Goal: Task Accomplishment & Management: Use online tool/utility

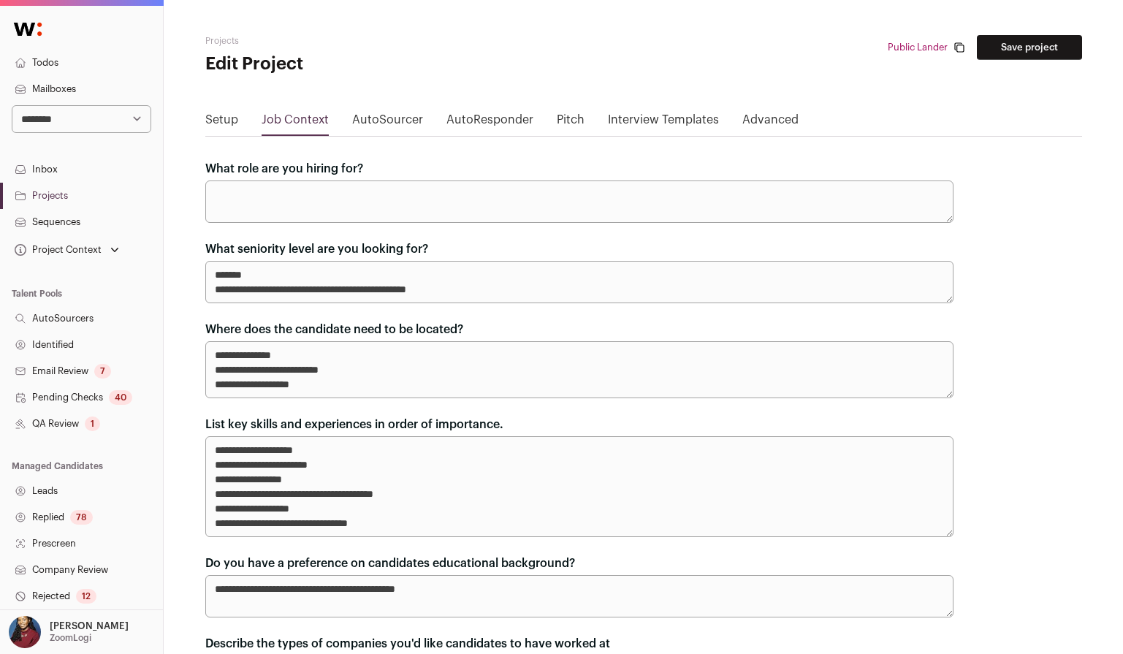
scroll to position [215, 0]
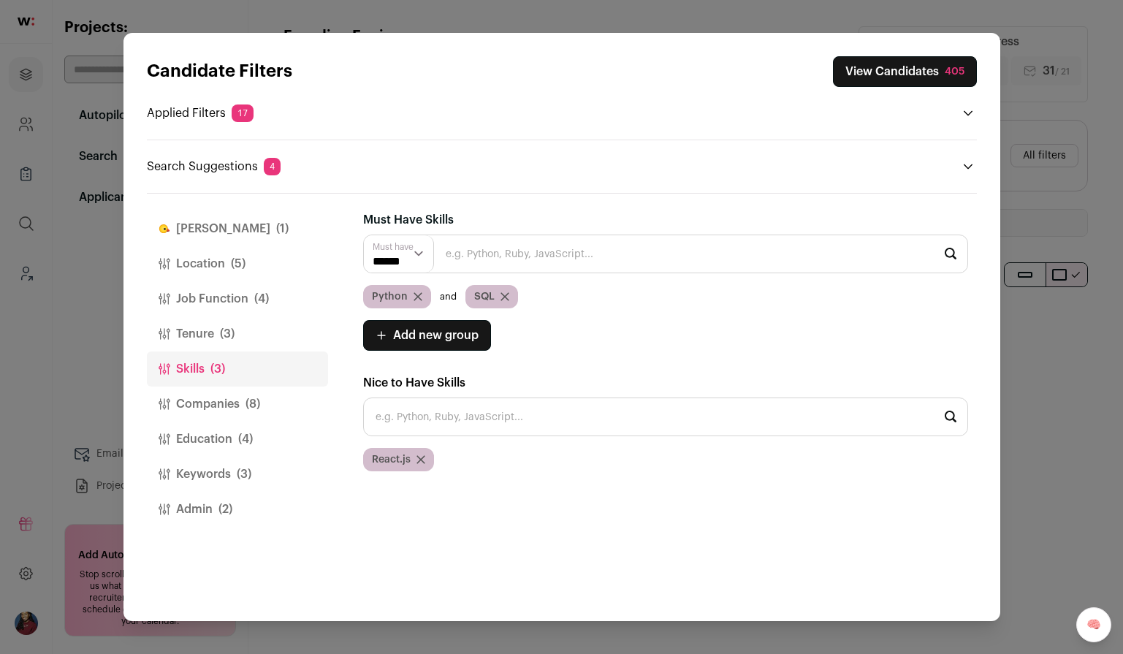
click at [936, 66] on button "View Candidates 405" at bounding box center [905, 71] width 144 height 31
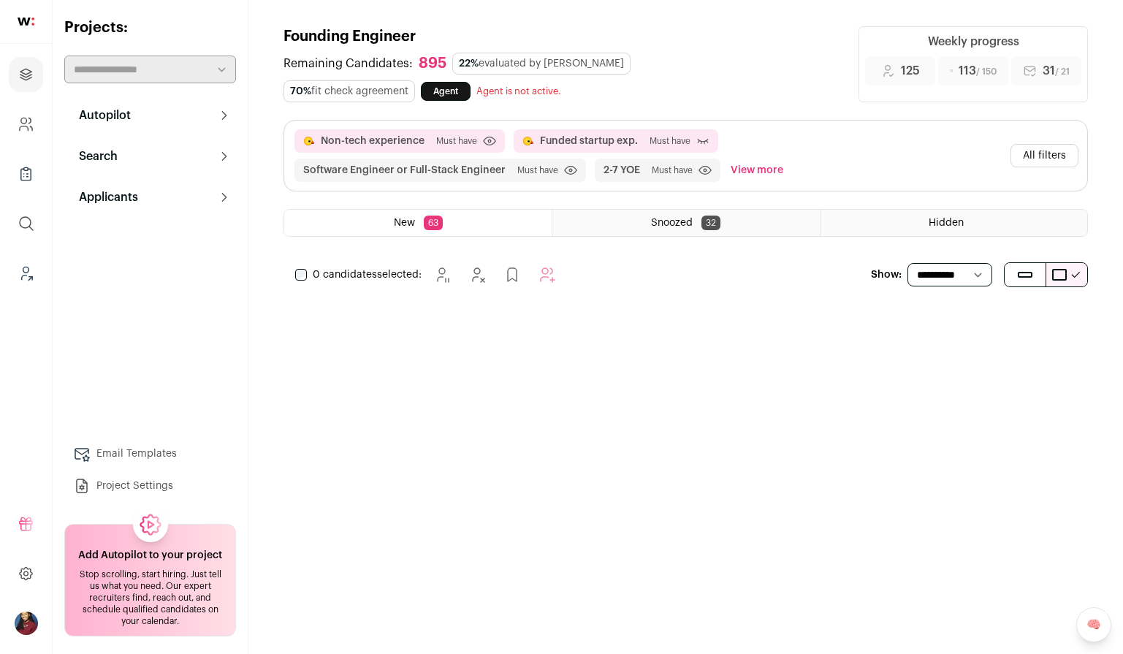
click at [1069, 158] on button "All filters" at bounding box center [1044, 155] width 68 height 23
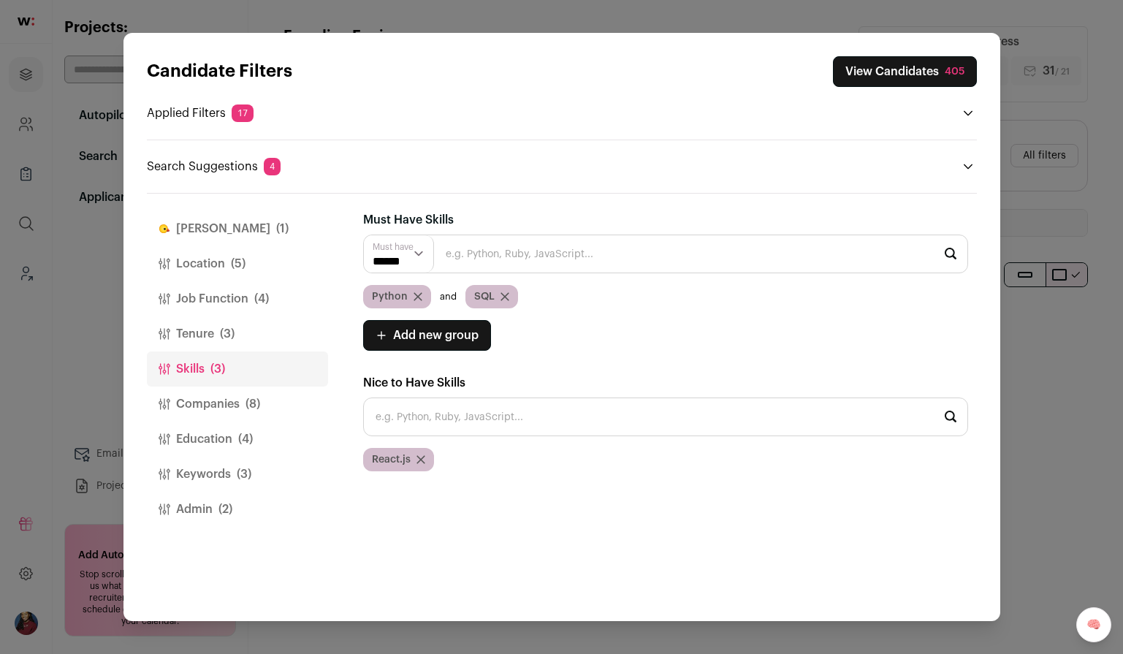
click at [888, 75] on button "View Candidates 405" at bounding box center [905, 71] width 144 height 31
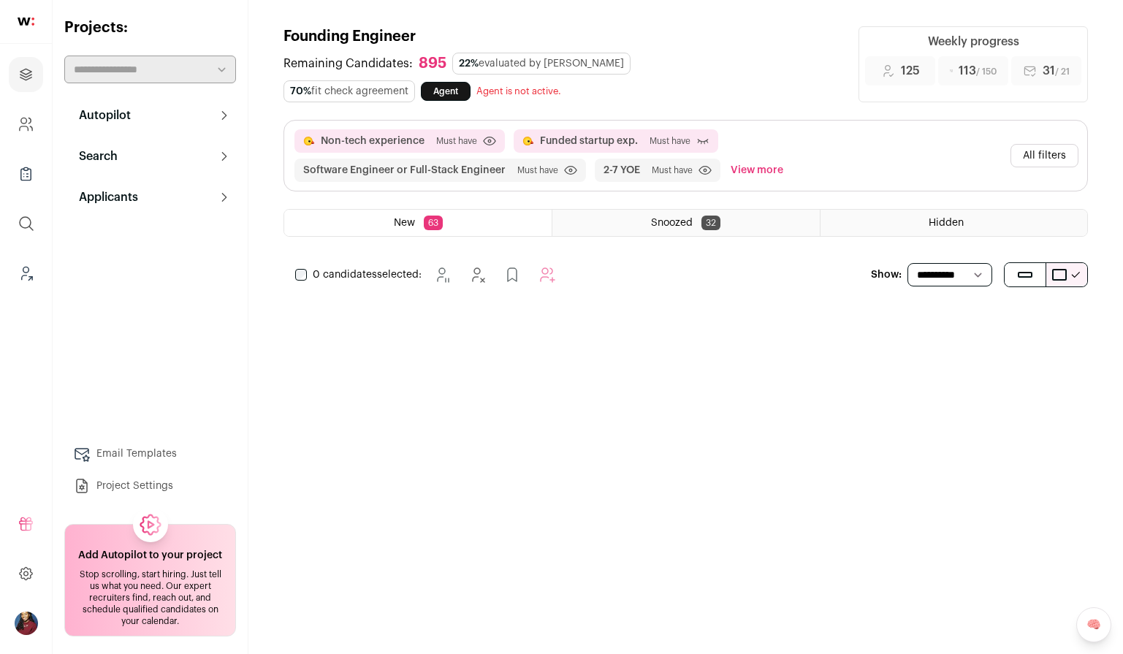
click at [576, 316] on main "Founding Engineer Remaining Candidates: 895 22% evaluated by Finch 70% fit chec…" at bounding box center [685, 327] width 874 height 654
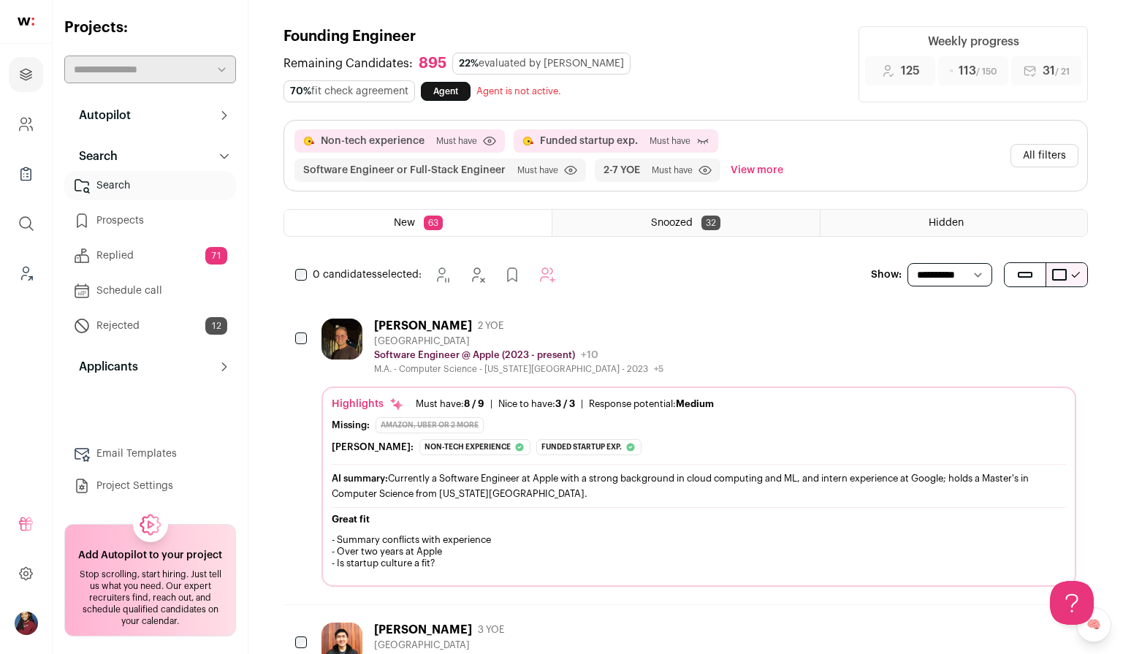
click at [1024, 155] on button "All filters" at bounding box center [1044, 155] width 68 height 23
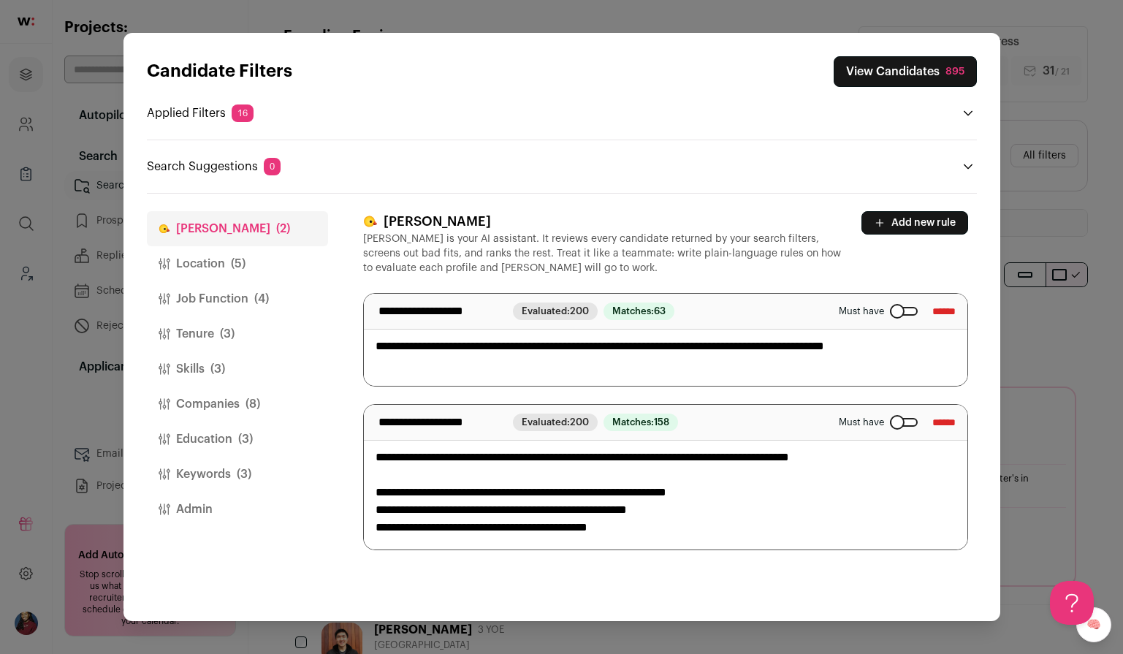
click at [248, 500] on button "Admin" at bounding box center [237, 509] width 181 height 35
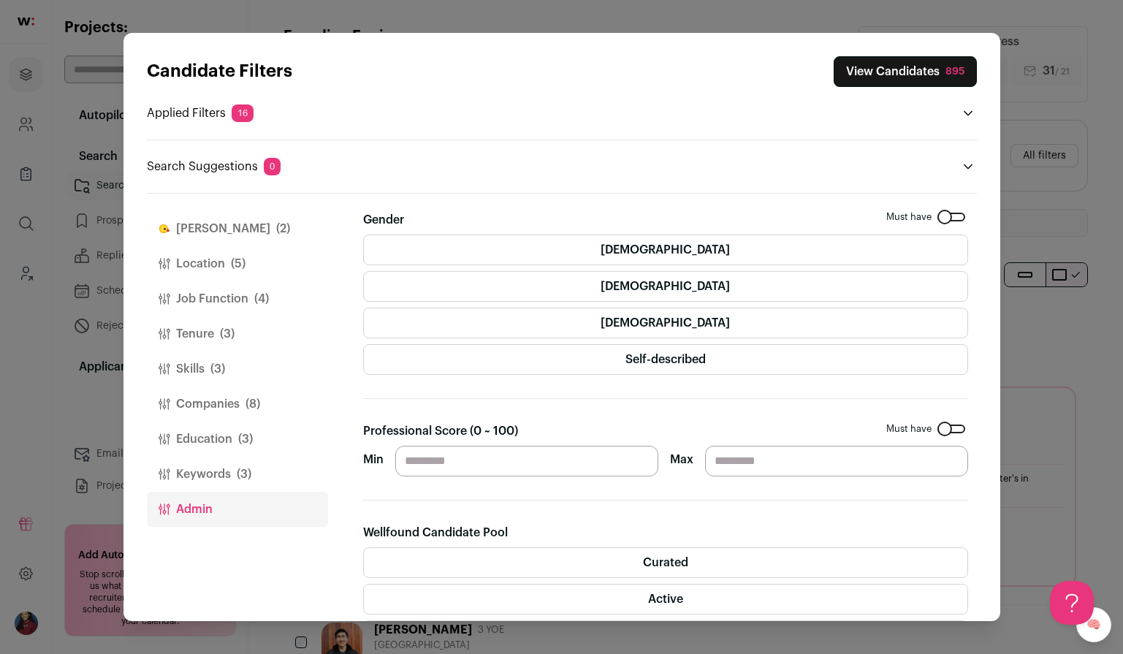
click at [708, 244] on label "[DEMOGRAPHIC_DATA]" at bounding box center [665, 249] width 605 height 31
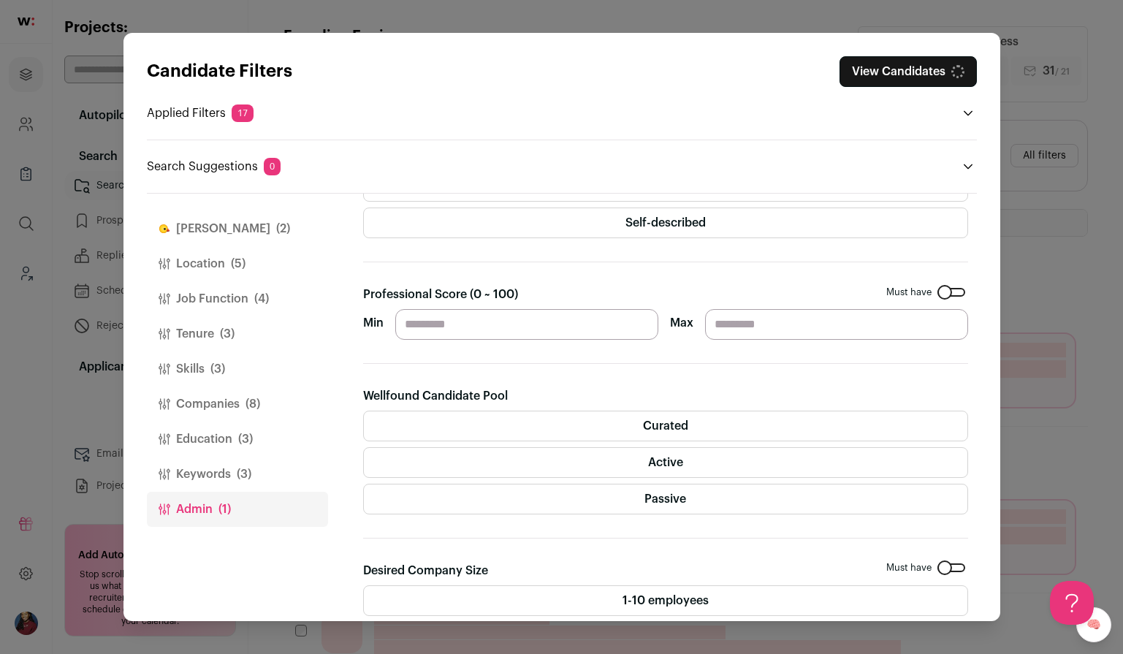
scroll to position [138, 0]
click at [676, 427] on label "Curated" at bounding box center [665, 424] width 605 height 31
click at [674, 451] on label "Active" at bounding box center [665, 461] width 605 height 31
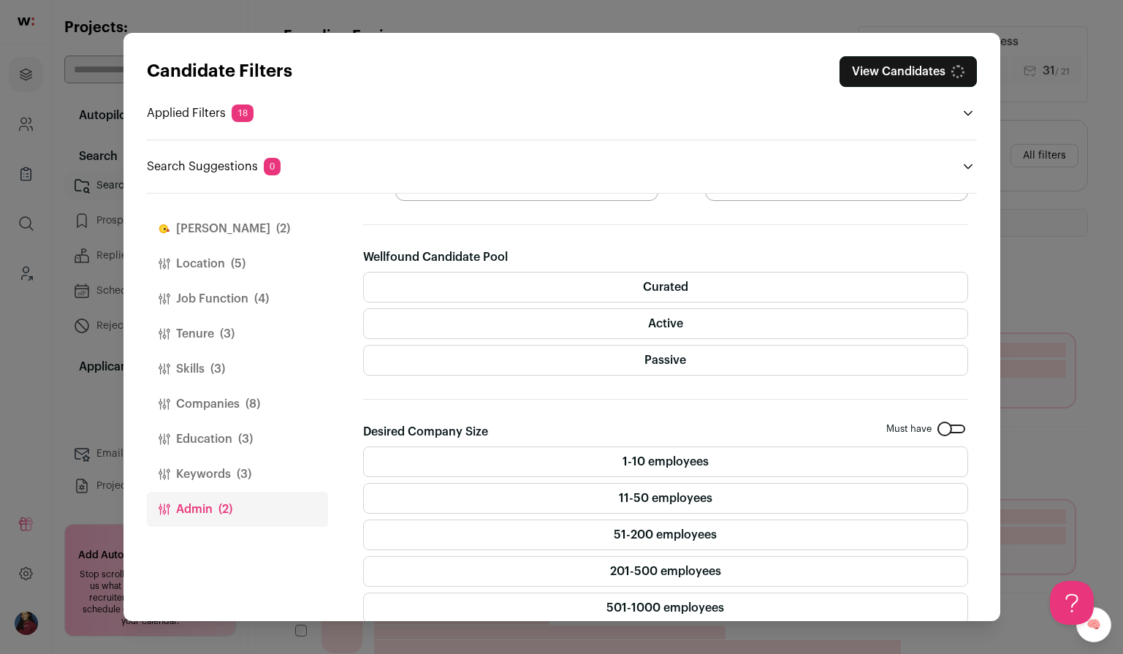
scroll to position [278, 0]
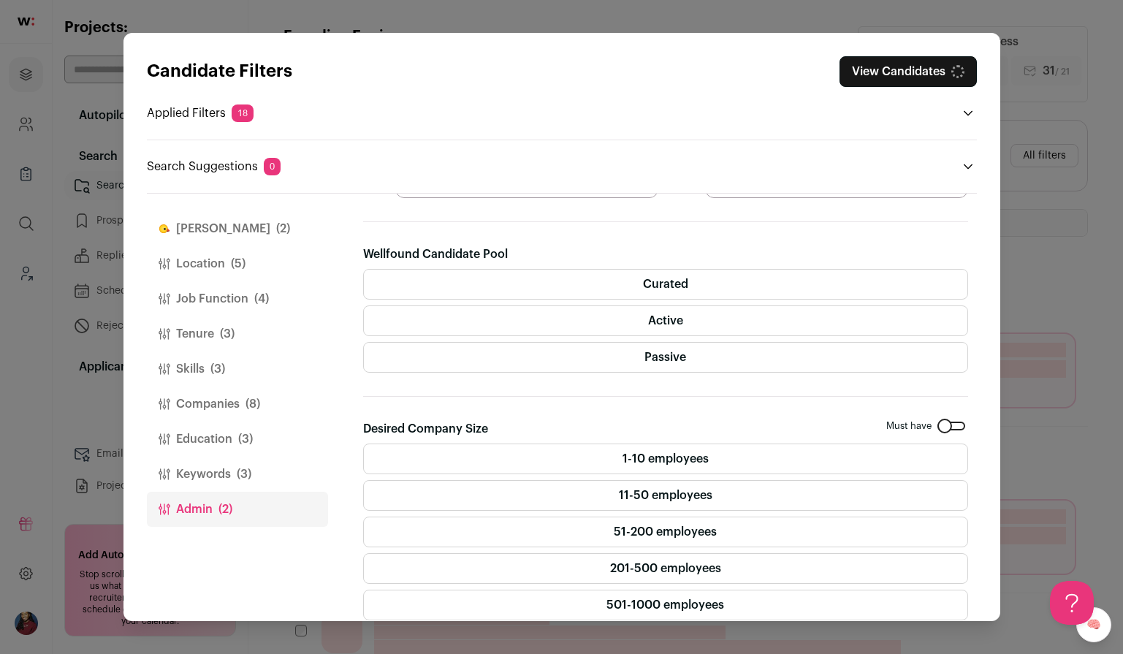
click at [678, 456] on label "1-10 employees" at bounding box center [665, 458] width 605 height 31
click at [678, 501] on label "11-50 employees" at bounding box center [665, 495] width 605 height 31
click at [929, 71] on button "View Candidates 226" at bounding box center [905, 71] width 142 height 31
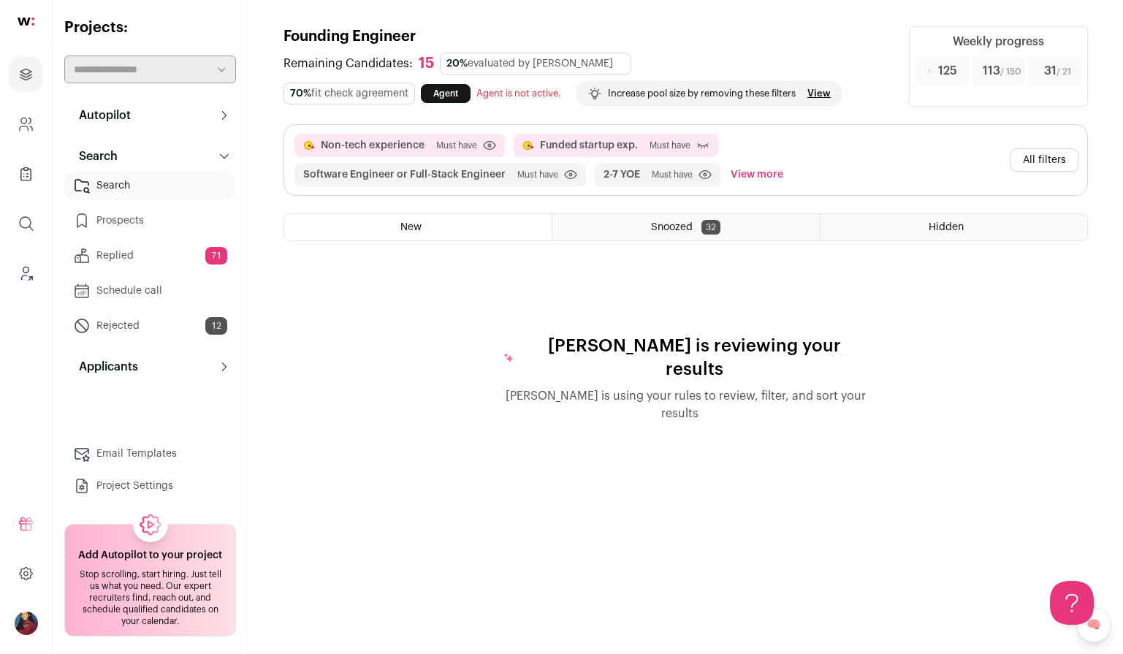
scroll to position [0, 0]
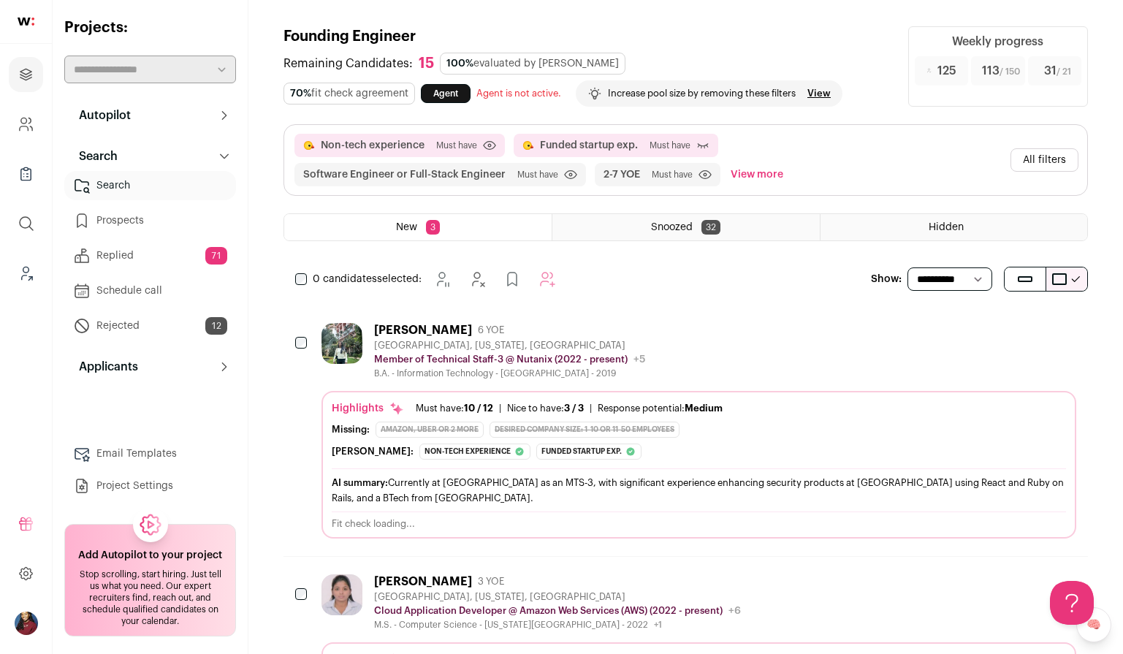
click at [1044, 164] on button "All filters" at bounding box center [1044, 159] width 68 height 23
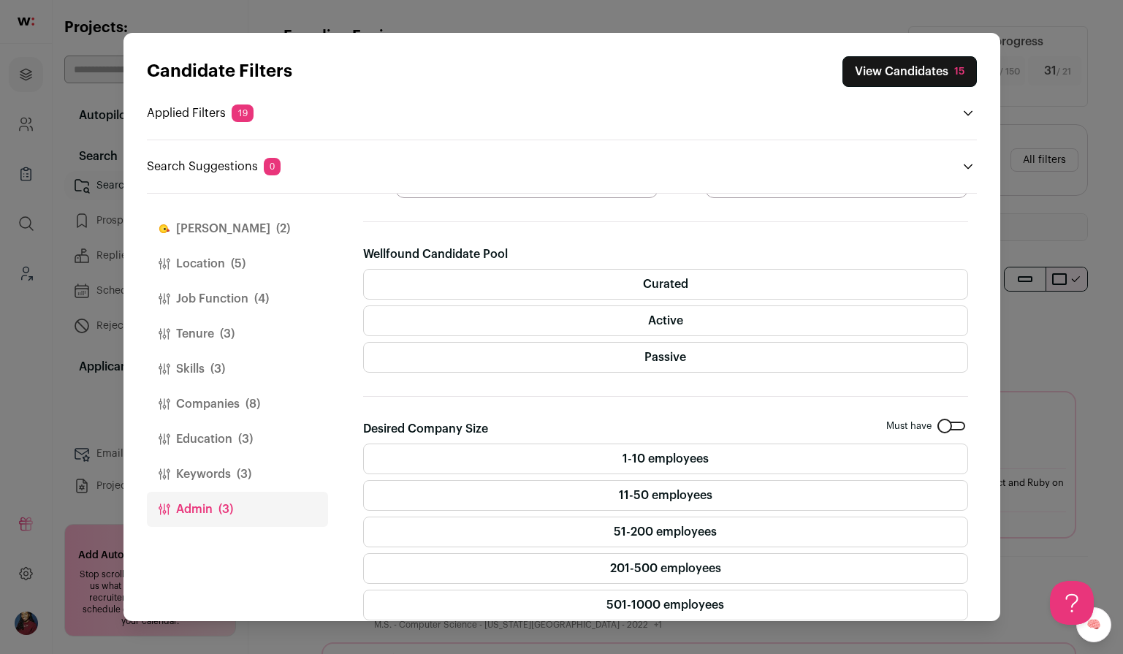
click at [927, 69] on button "View Candidates 15" at bounding box center [909, 71] width 134 height 31
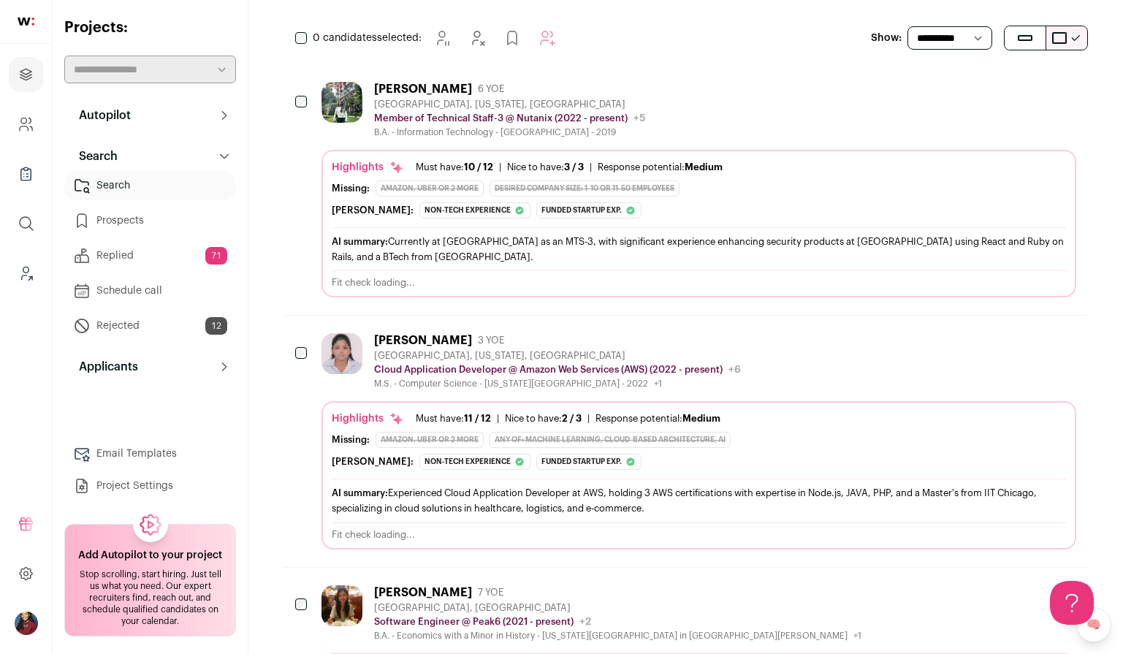
scroll to position [242, 0]
click at [614, 459] on div "[PERSON_NAME]: Non-tech experience The profile consists of work experience prim…" at bounding box center [699, 460] width 734 height 16
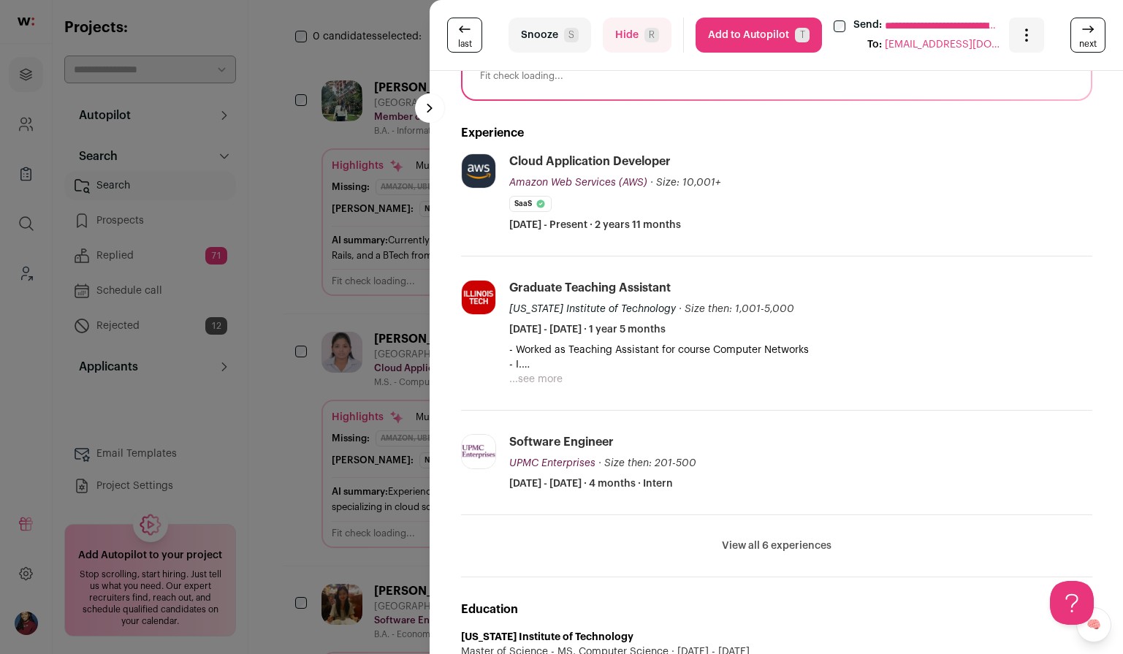
scroll to position [309, 0]
click at [348, 342] on div "**********" at bounding box center [561, 327] width 1123 height 654
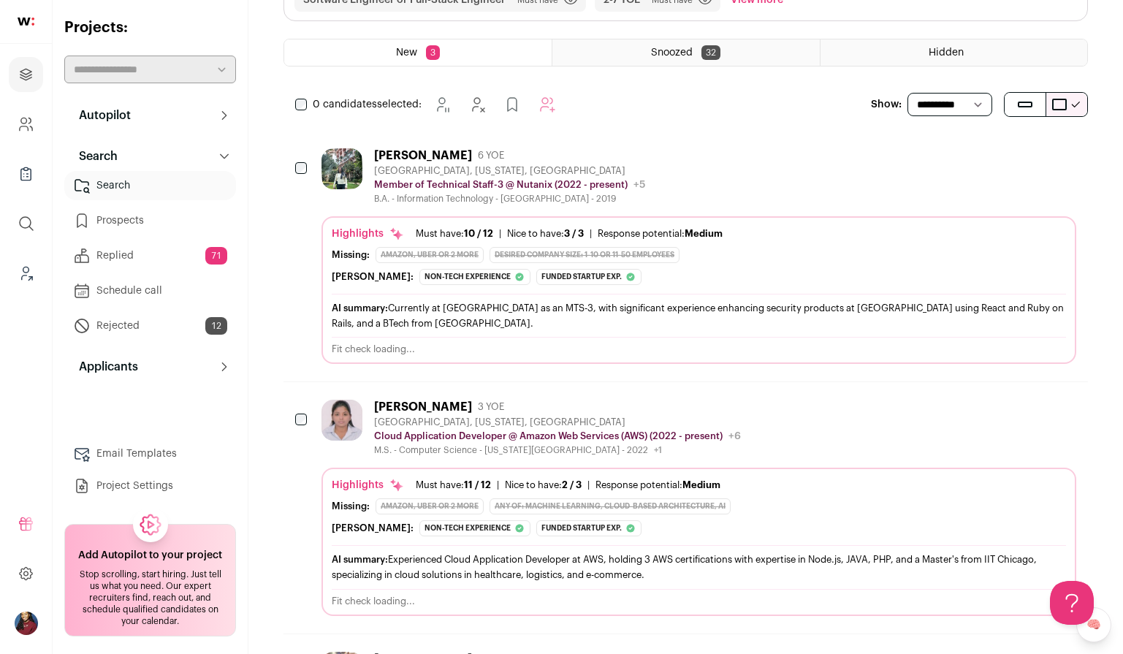
scroll to position [173, 0]
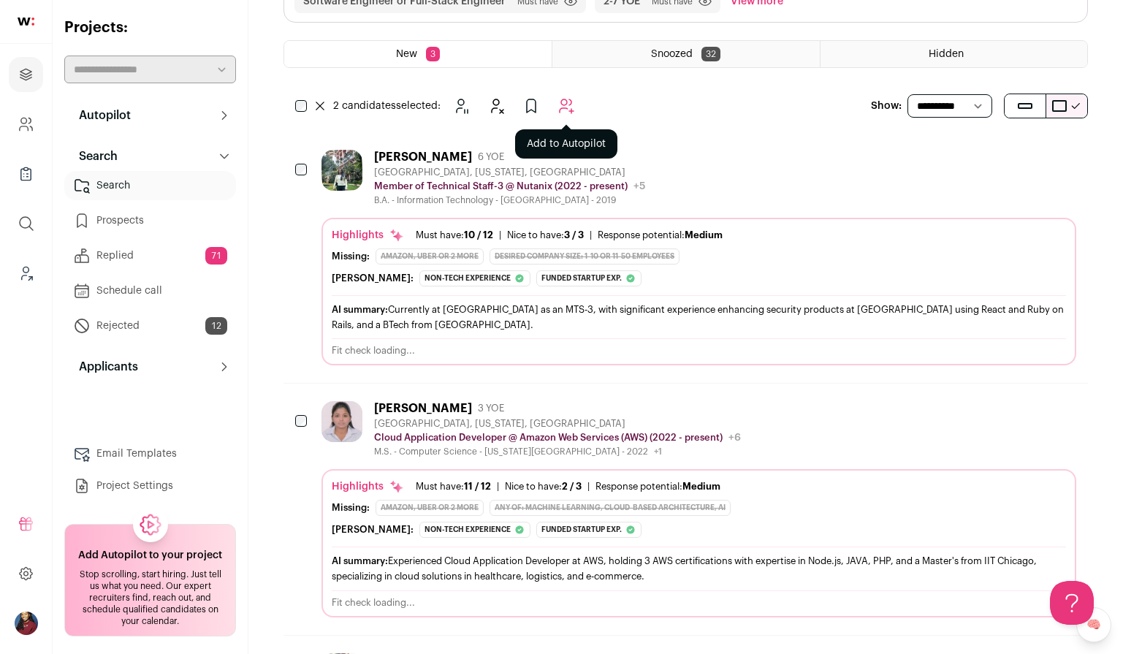
click at [559, 109] on icon "Add to Autopilot" at bounding box center [566, 106] width 18 height 18
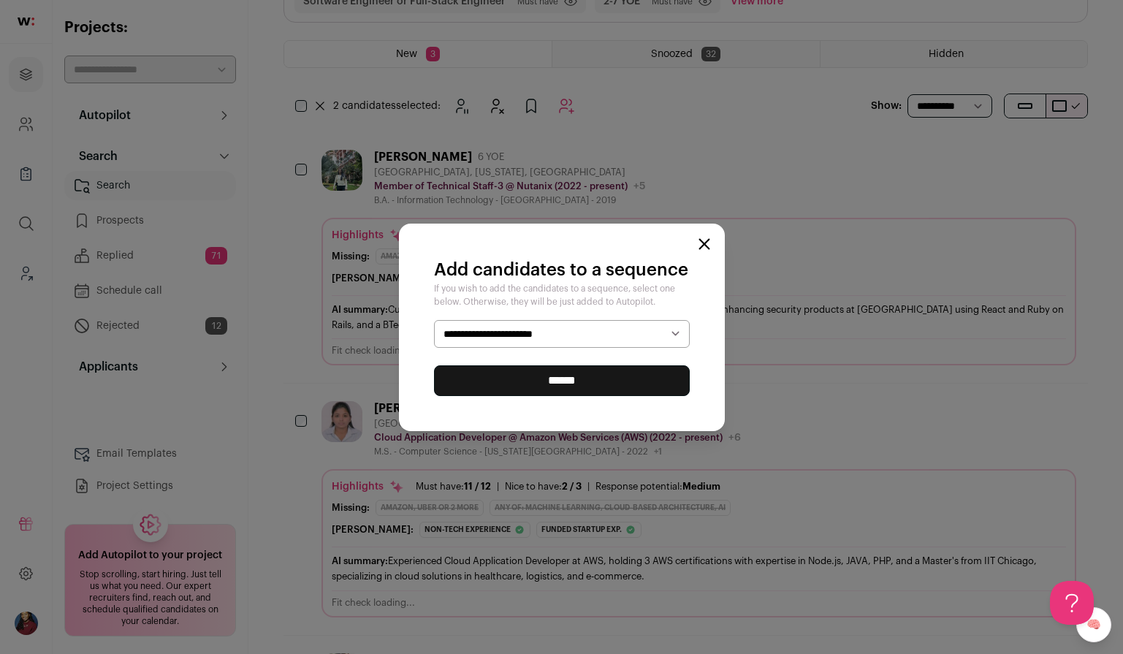
select select "*****"
click at [562, 392] on input "******" at bounding box center [562, 380] width 256 height 31
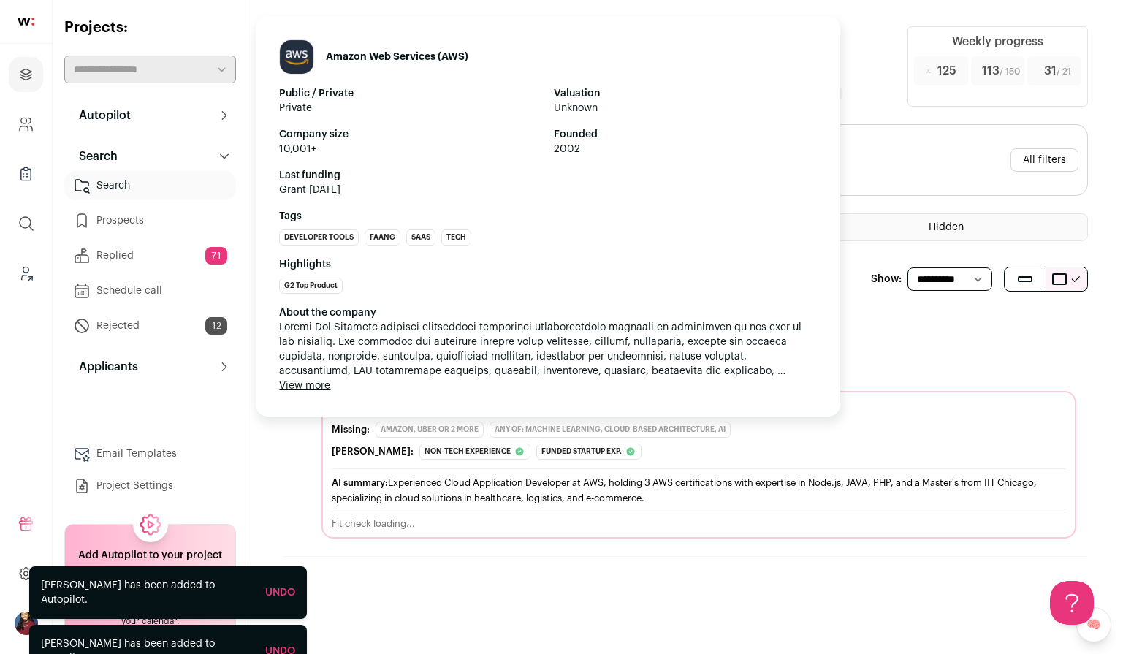
scroll to position [0, 0]
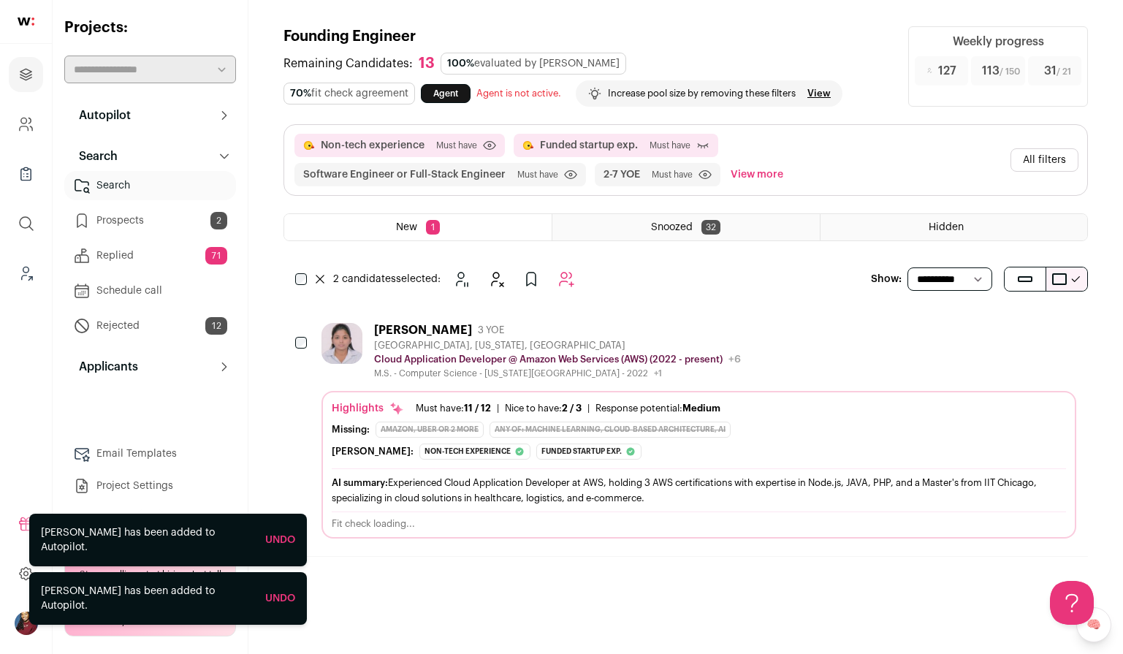
click at [1055, 164] on button "All filters" at bounding box center [1044, 159] width 68 height 23
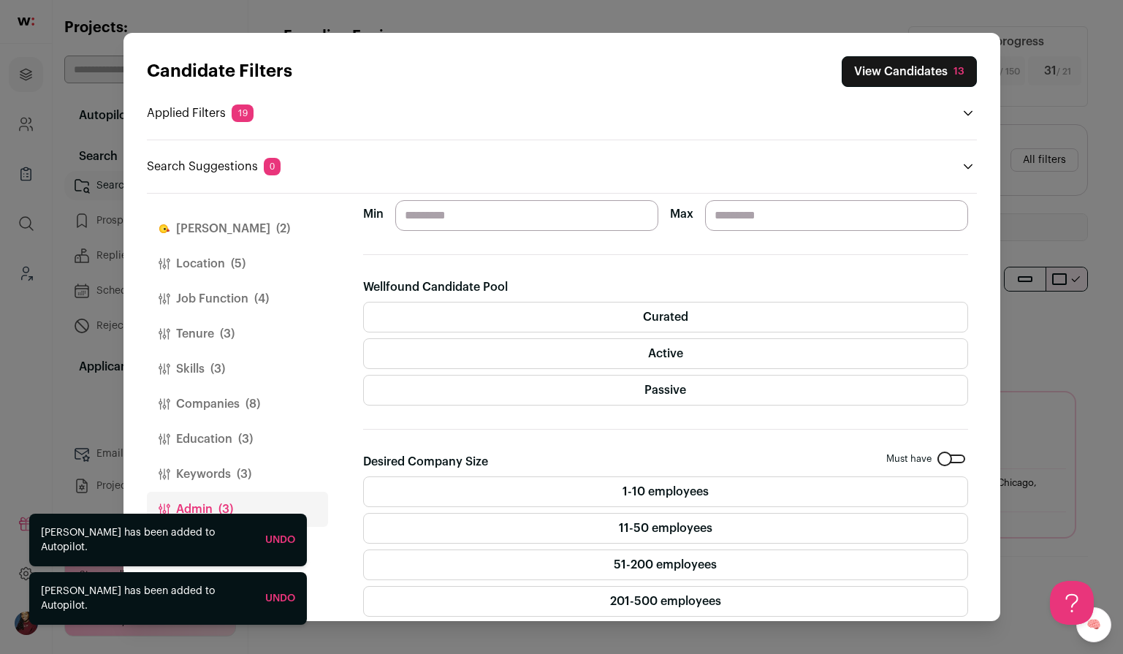
scroll to position [251, 0]
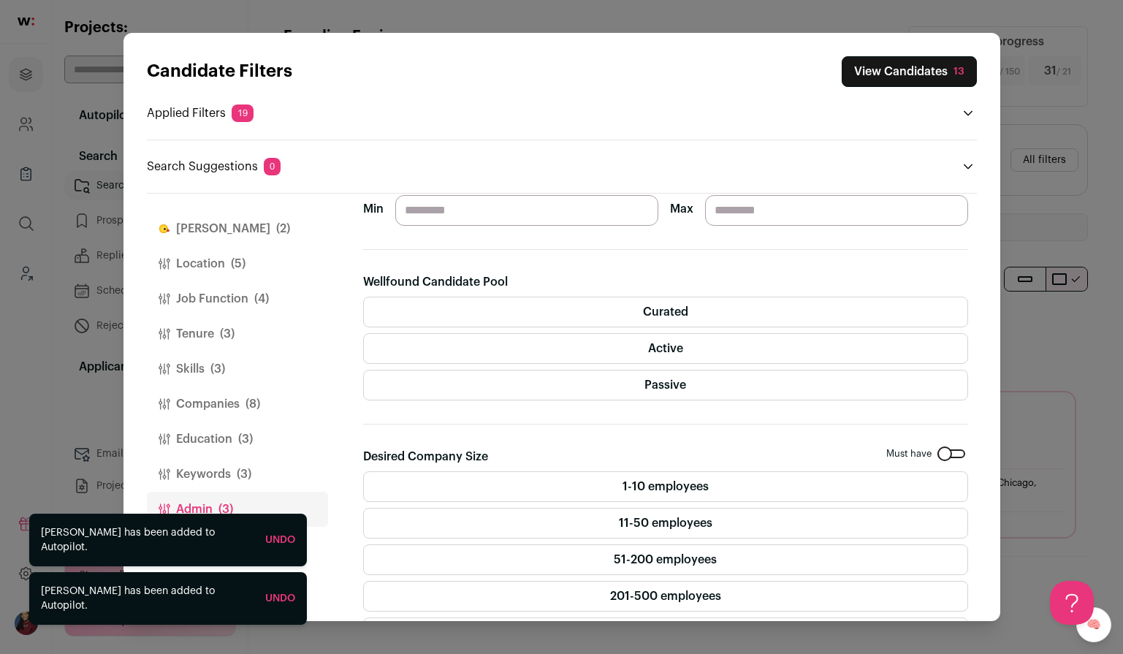
click at [690, 310] on label "Curated" at bounding box center [665, 312] width 605 height 31
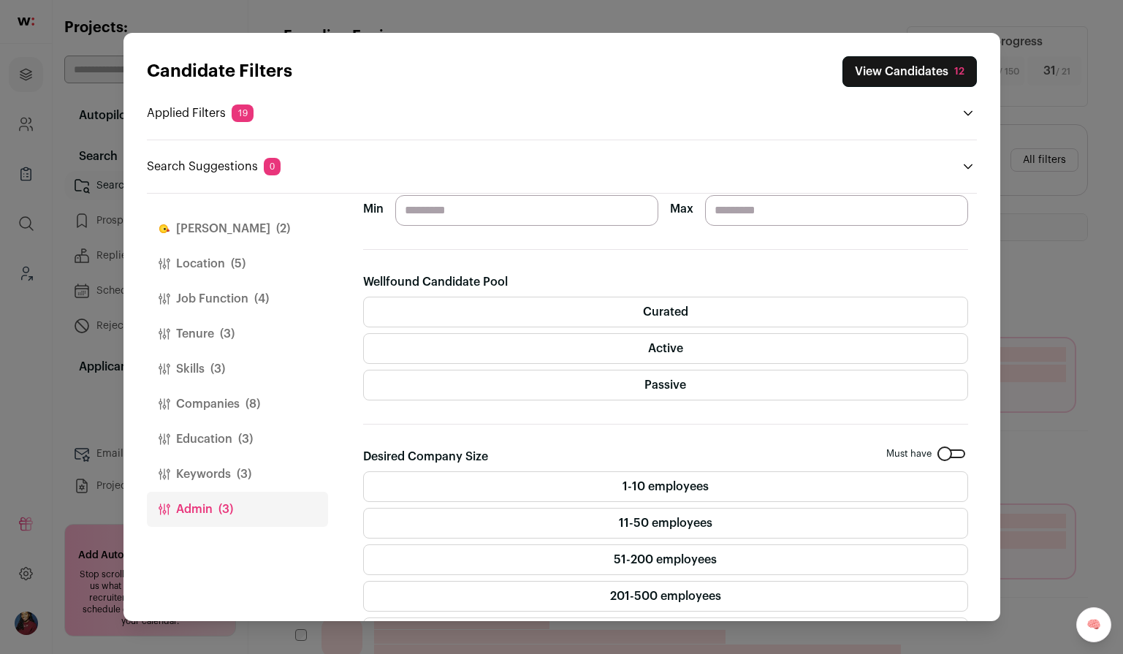
click at [700, 333] on label "Active" at bounding box center [665, 348] width 605 height 31
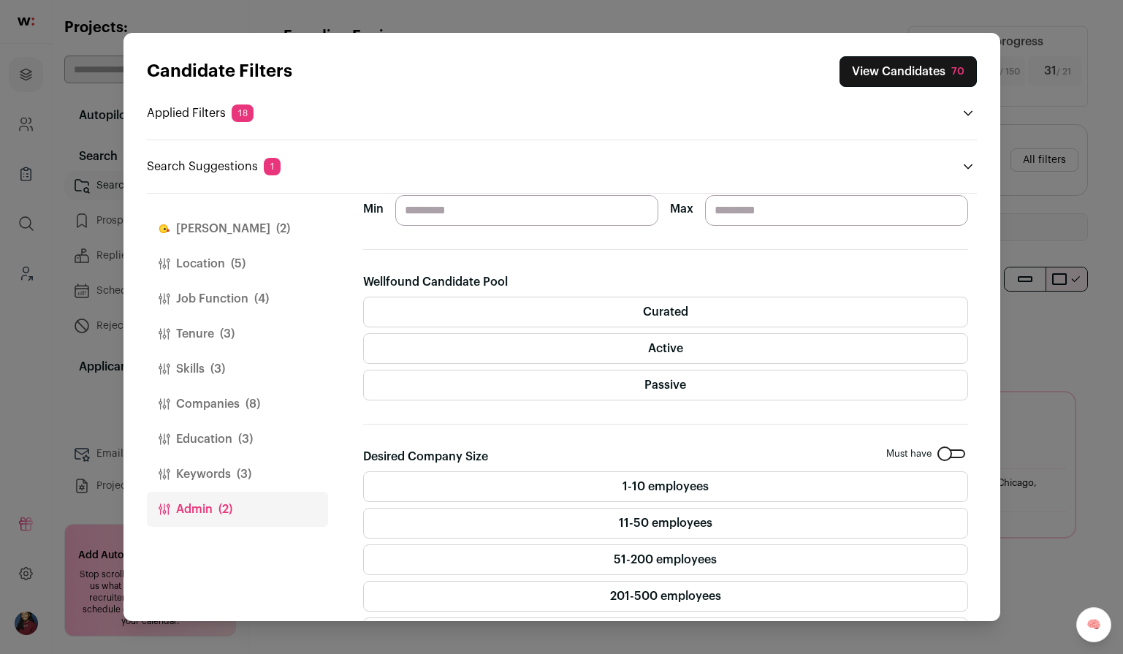
click at [900, 65] on button "View Candidates 70" at bounding box center [907, 71] width 137 height 31
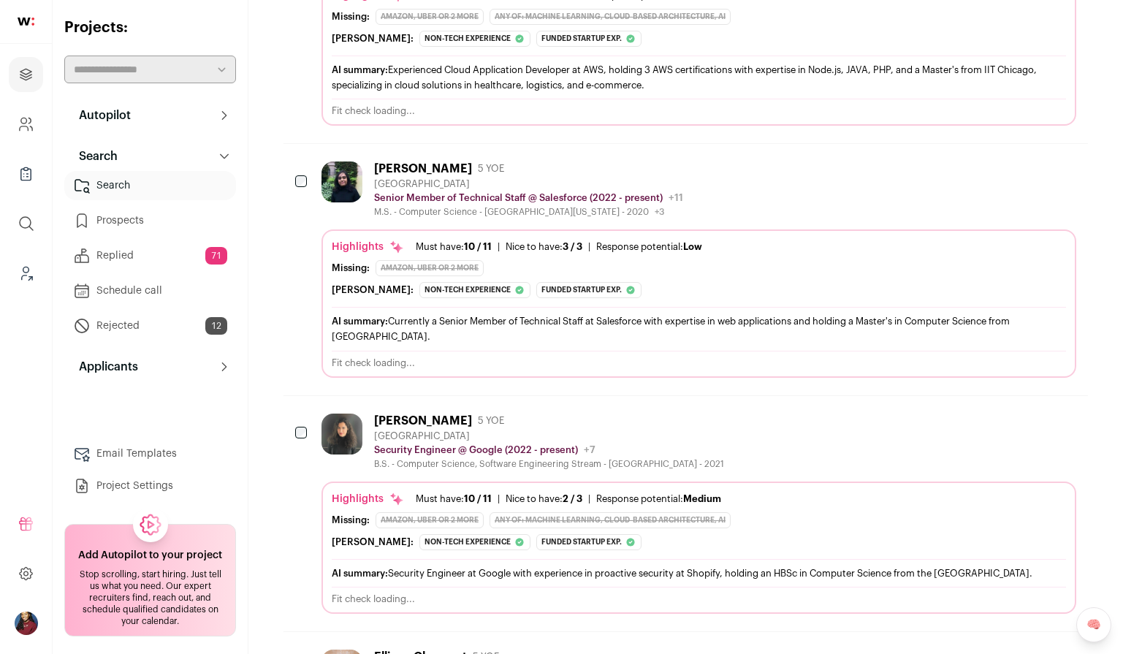
scroll to position [562, 0]
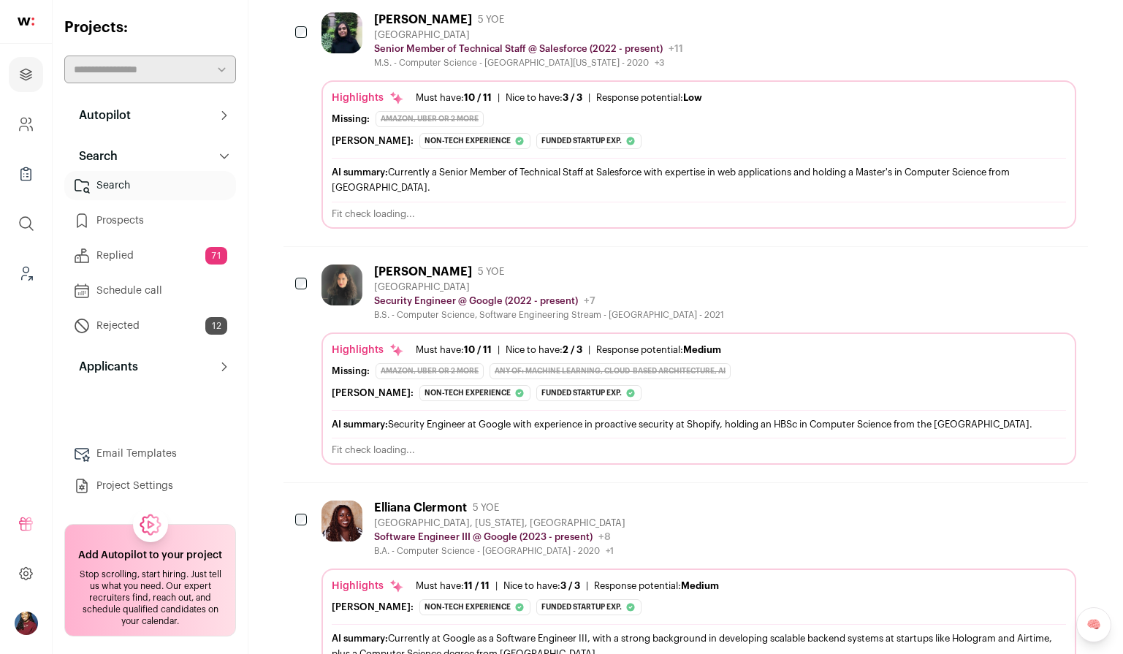
click at [412, 416] on div "AI summary: Security Engineer at Google with experience in proactive security a…" at bounding box center [699, 423] width 734 height 15
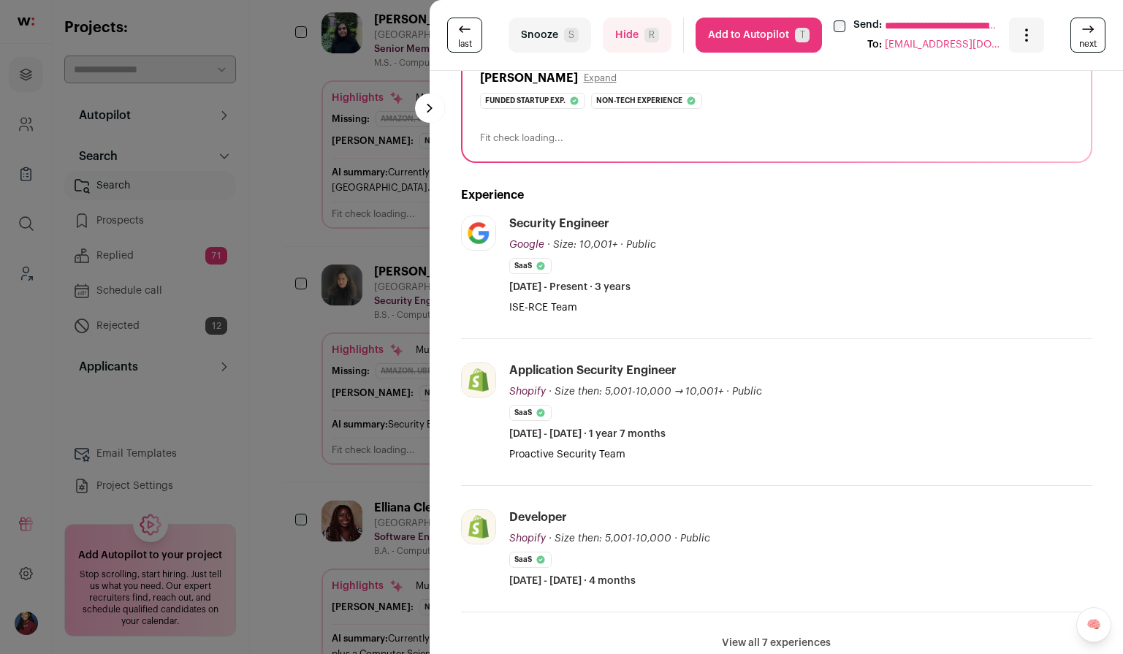
scroll to position [339, 0]
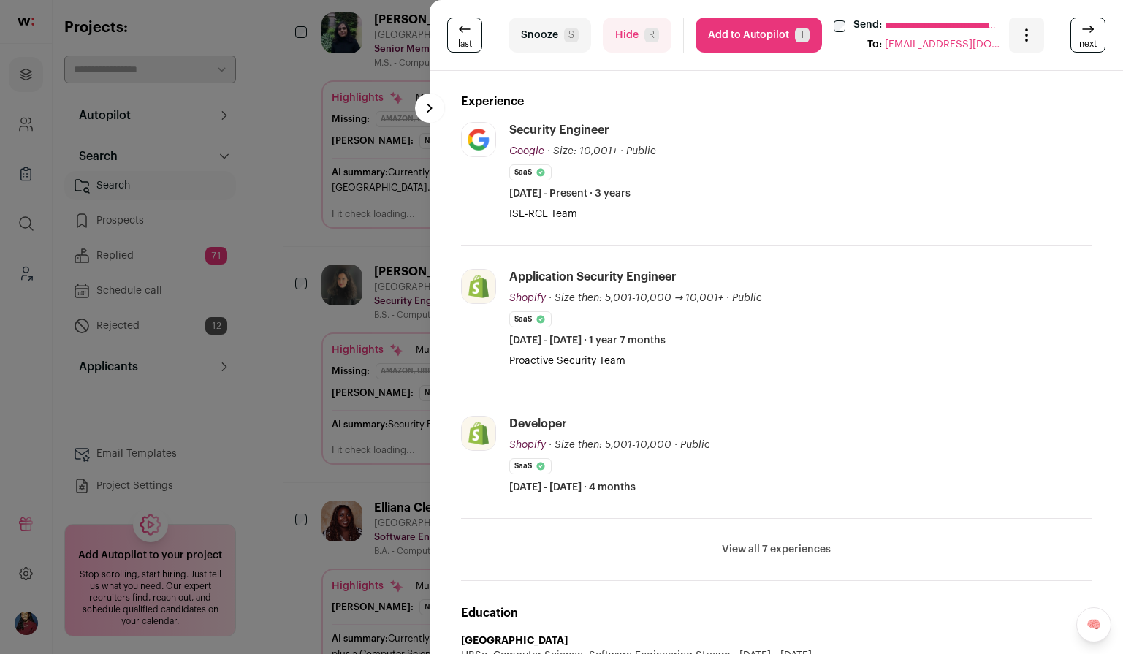
click at [351, 350] on div "**********" at bounding box center [561, 327] width 1123 height 654
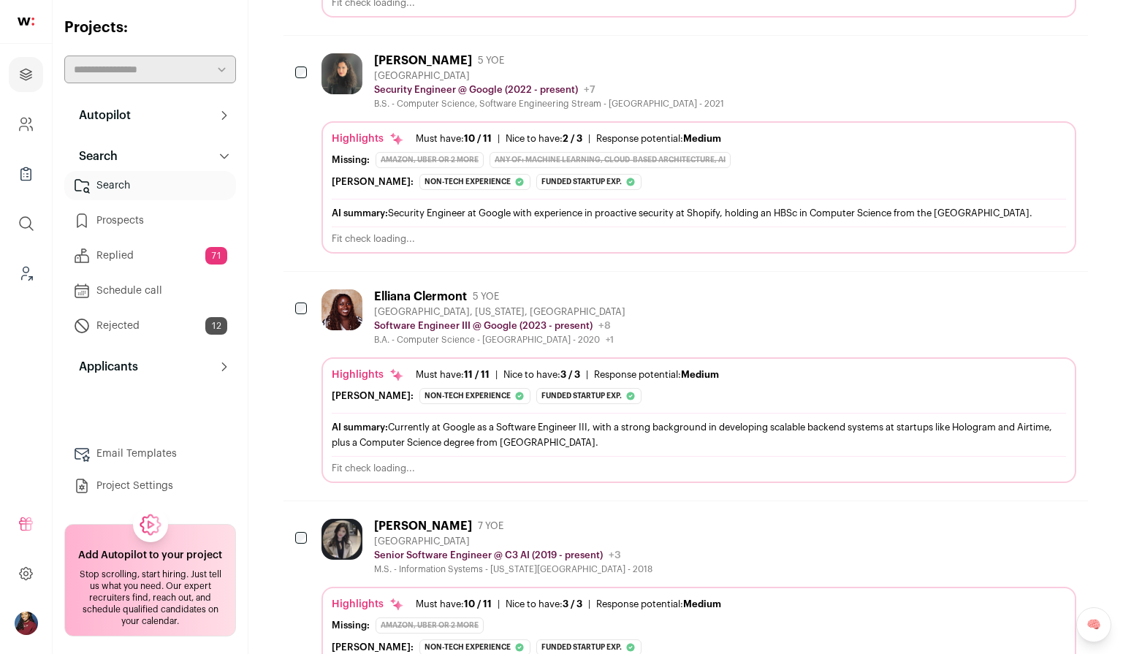
scroll to position [773, 0]
click at [432, 387] on div "Highlights Must have: 11 / 11 How many must haves have been fulfilled? | [GEOGR…" at bounding box center [699, 423] width 734 height 112
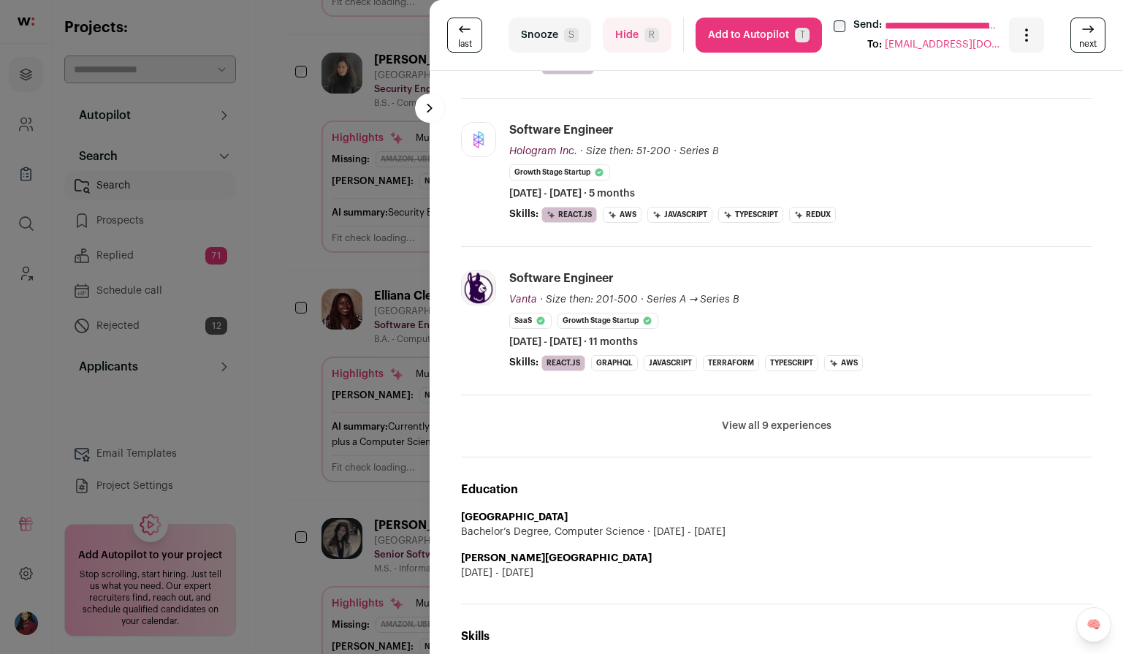
scroll to position [438, 0]
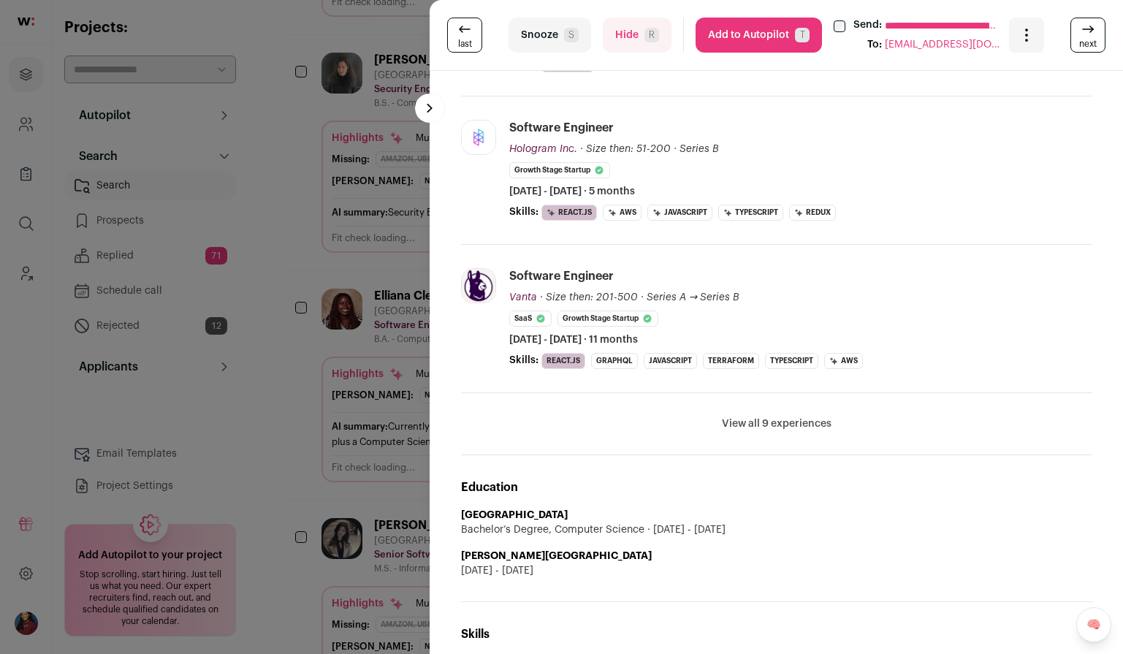
click at [363, 381] on div "**********" at bounding box center [561, 327] width 1123 height 654
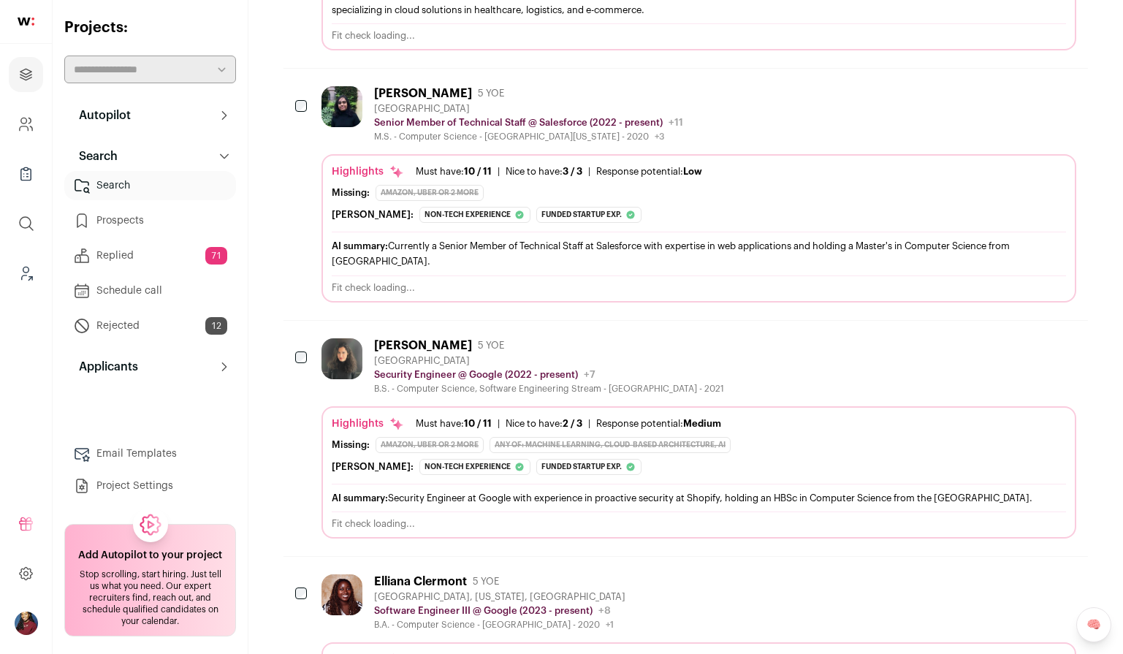
scroll to position [0, 0]
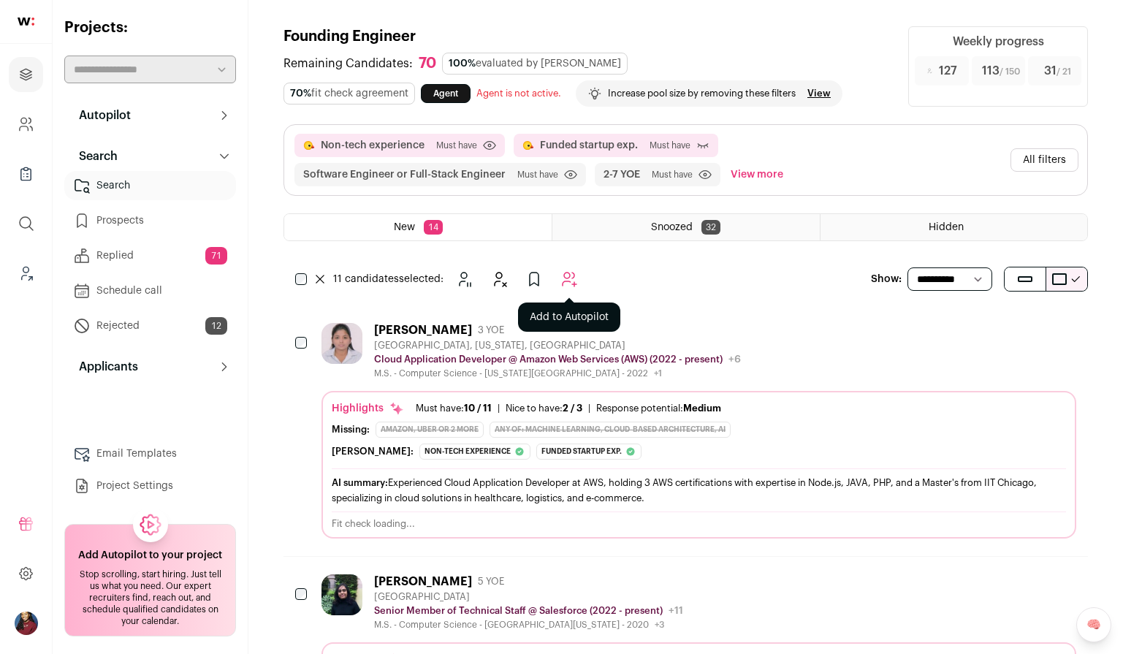
click at [569, 279] on icon "Add to Autopilot" at bounding box center [569, 279] width 18 height 18
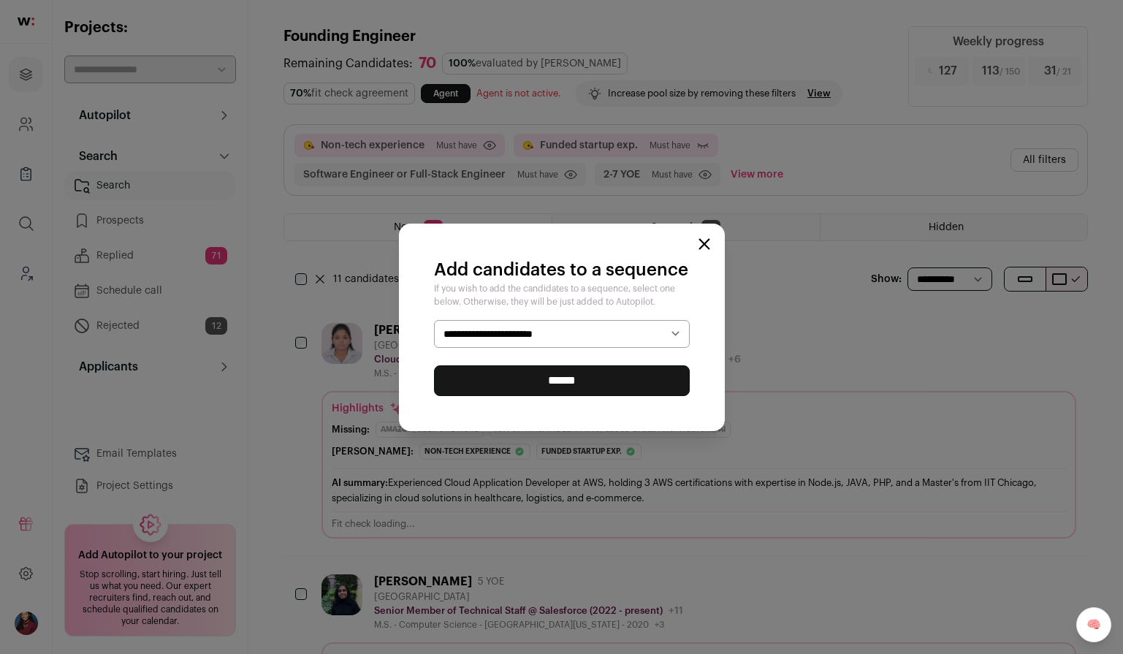
select select "*****"
click at [554, 382] on input "******" at bounding box center [562, 380] width 256 height 31
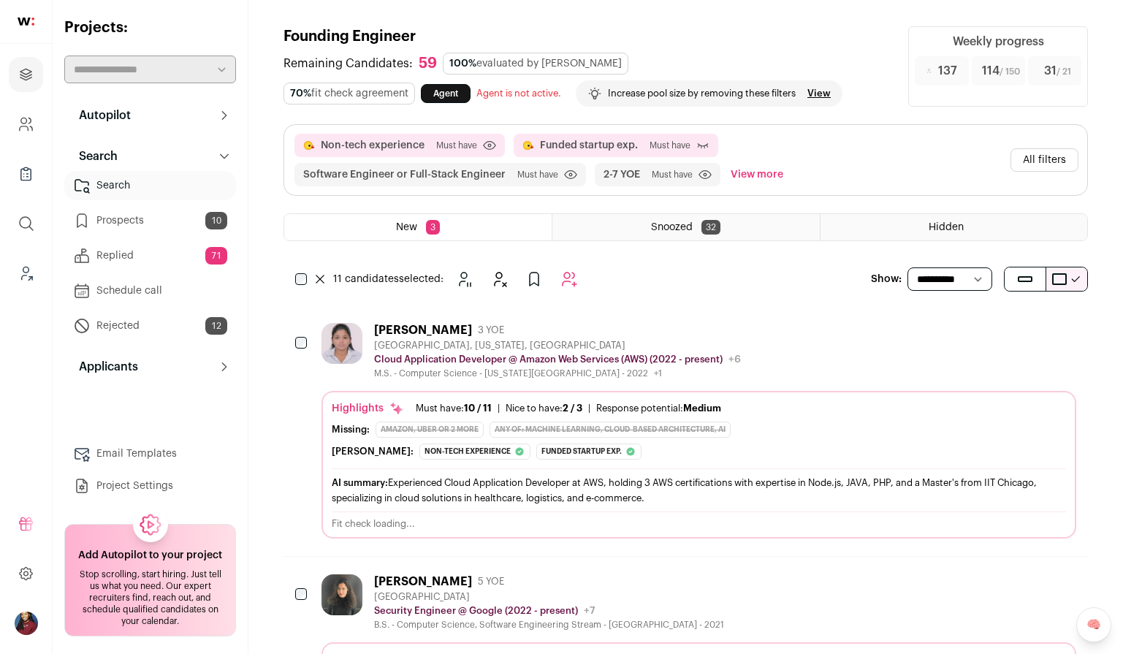
click at [175, 213] on link "Prospects 10" at bounding box center [150, 220] width 172 height 29
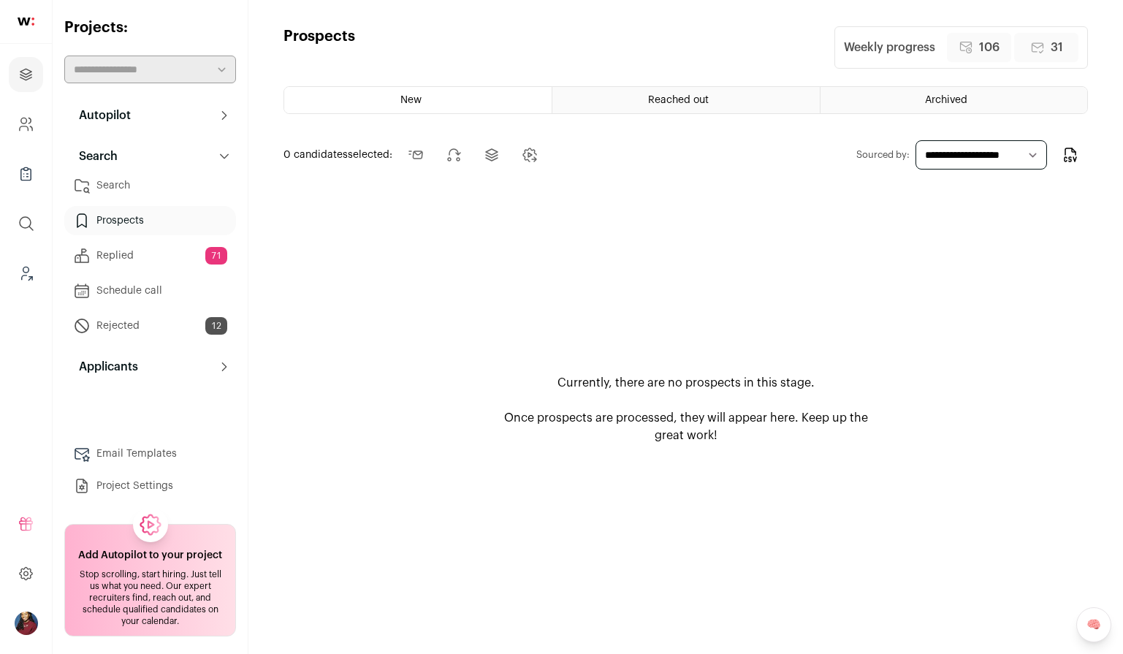
click at [137, 186] on link "Search" at bounding box center [150, 185] width 172 height 29
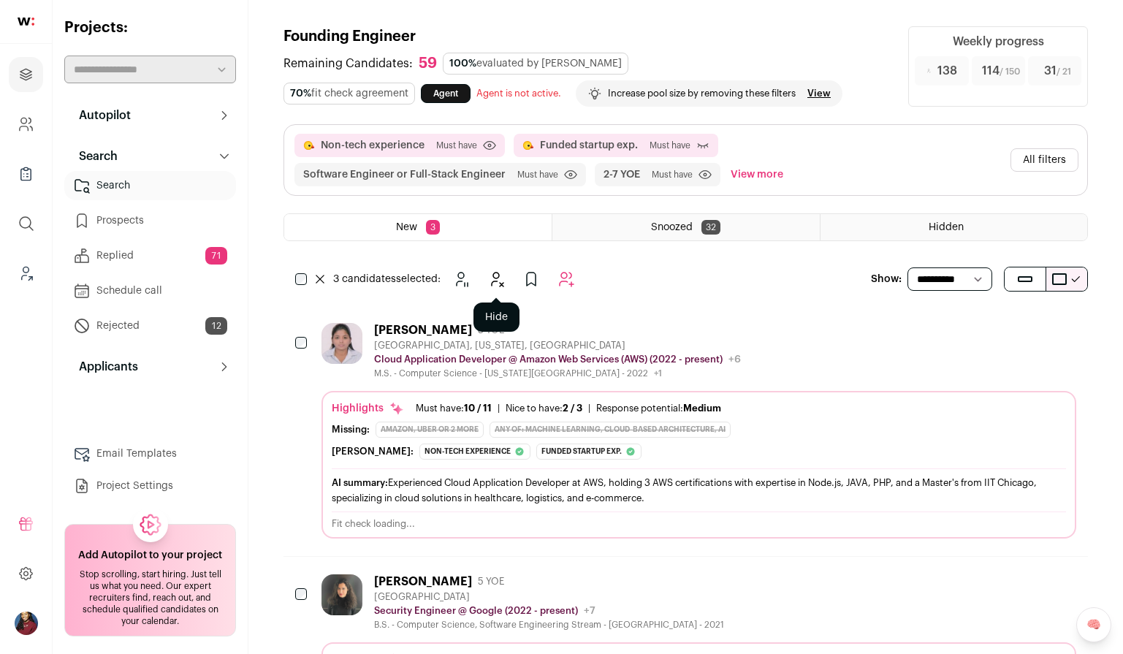
click at [490, 278] on icon "Hide" at bounding box center [496, 279] width 18 height 18
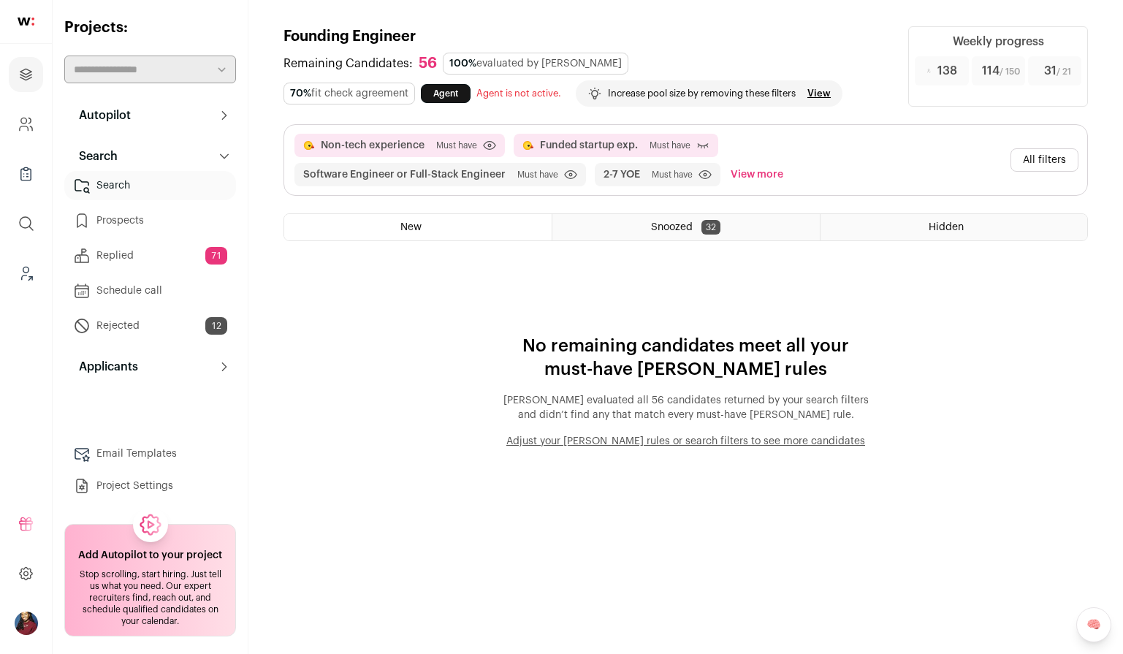
click at [1055, 158] on button "All filters" at bounding box center [1044, 159] width 68 height 23
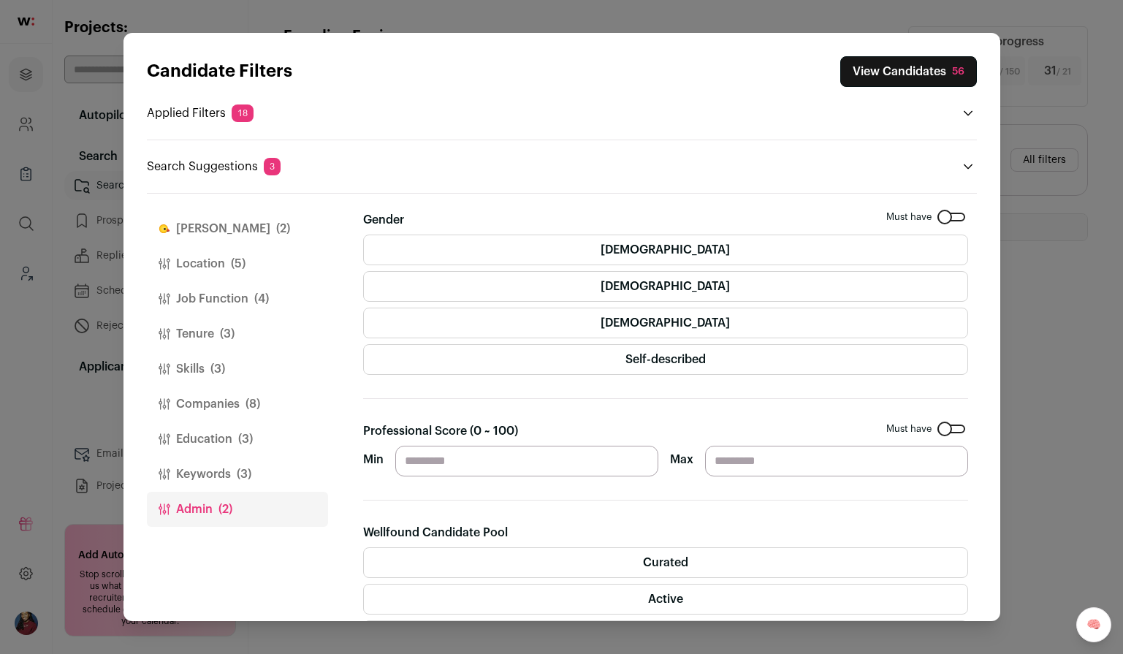
click at [894, 72] on button "View Candidates 56" at bounding box center [908, 71] width 137 height 31
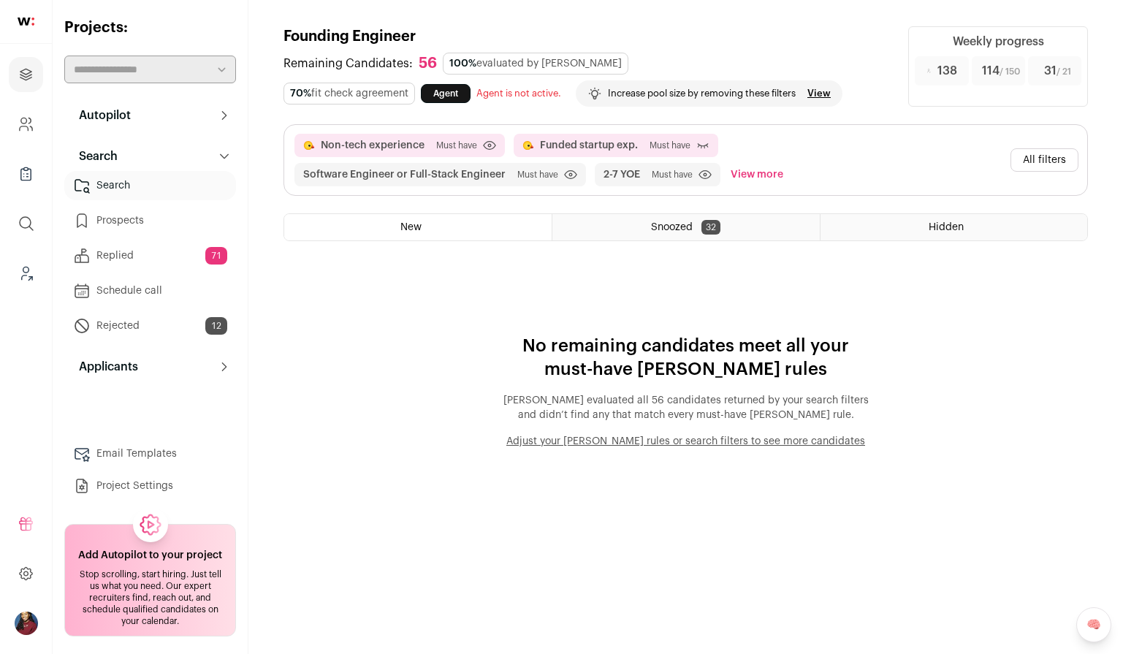
click at [1040, 164] on button "All filters" at bounding box center [1044, 159] width 68 height 23
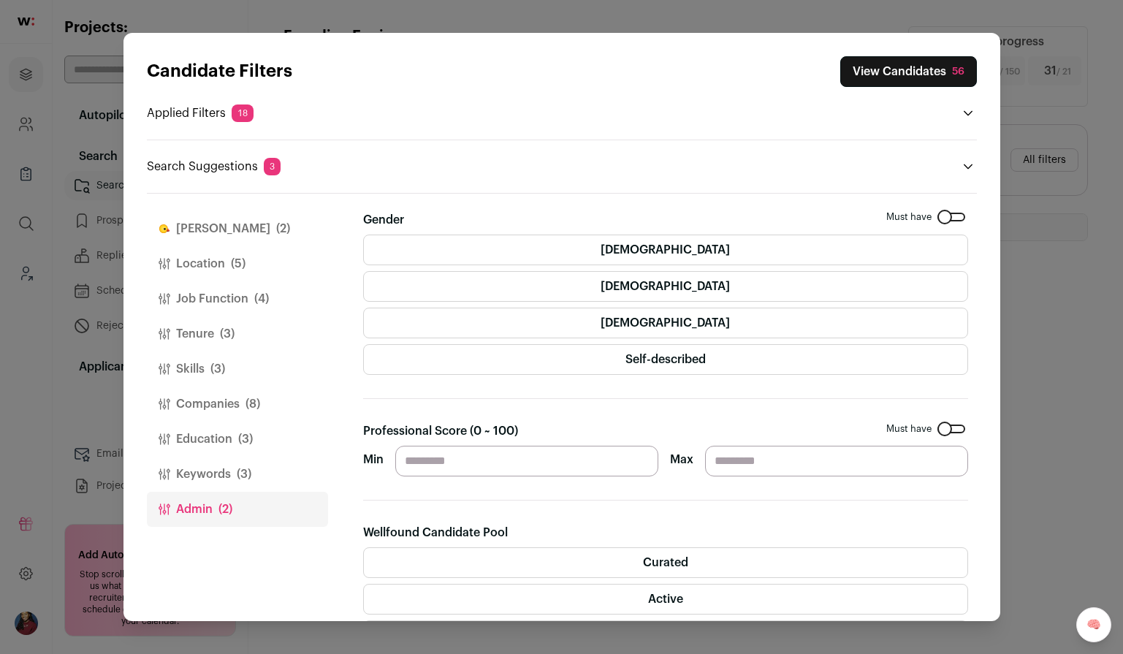
click at [785, 238] on label "[DEMOGRAPHIC_DATA]" at bounding box center [665, 249] width 605 height 31
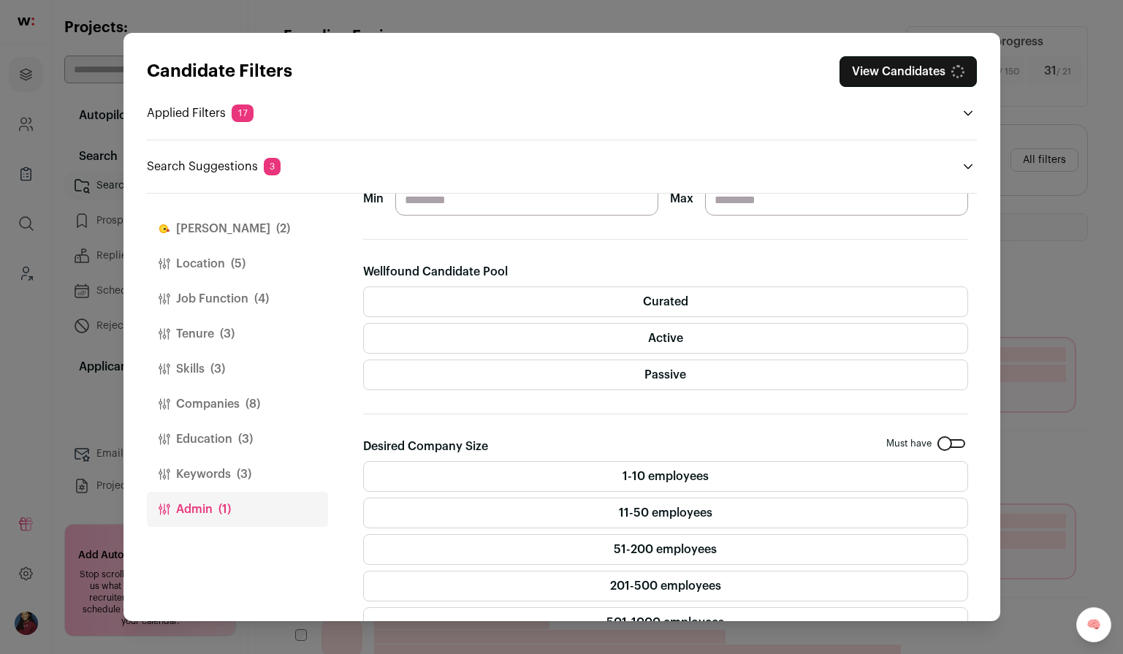
scroll to position [306, 0]
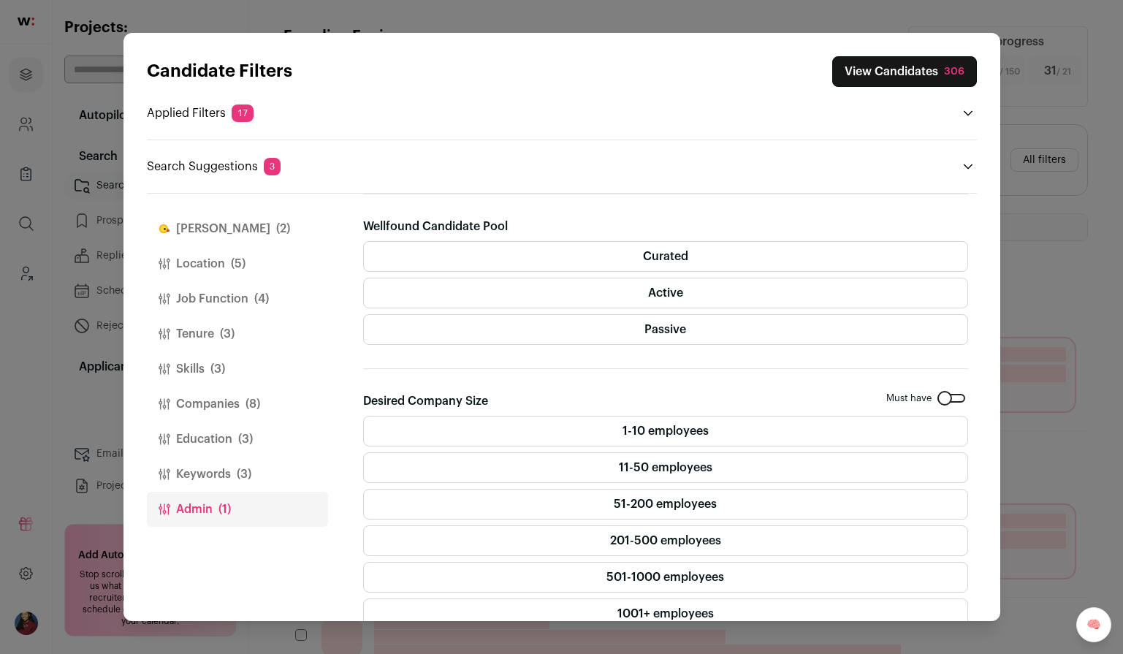
click at [781, 259] on label "Curated" at bounding box center [665, 256] width 605 height 31
click at [781, 295] on label "Active" at bounding box center [665, 293] width 605 height 31
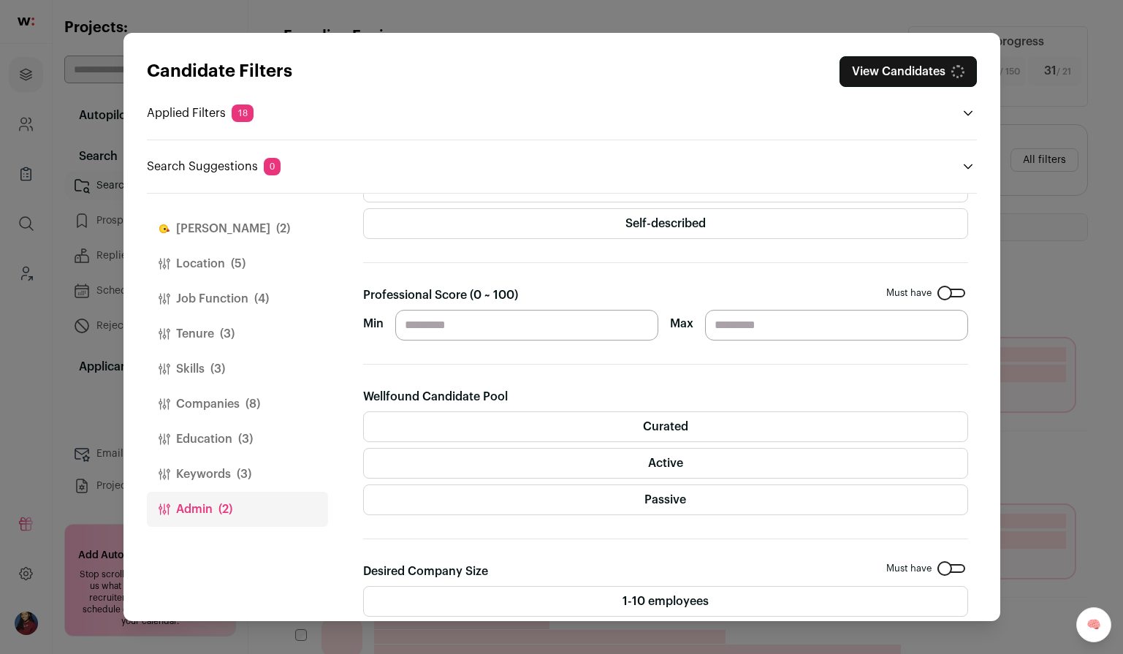
scroll to position [0, 0]
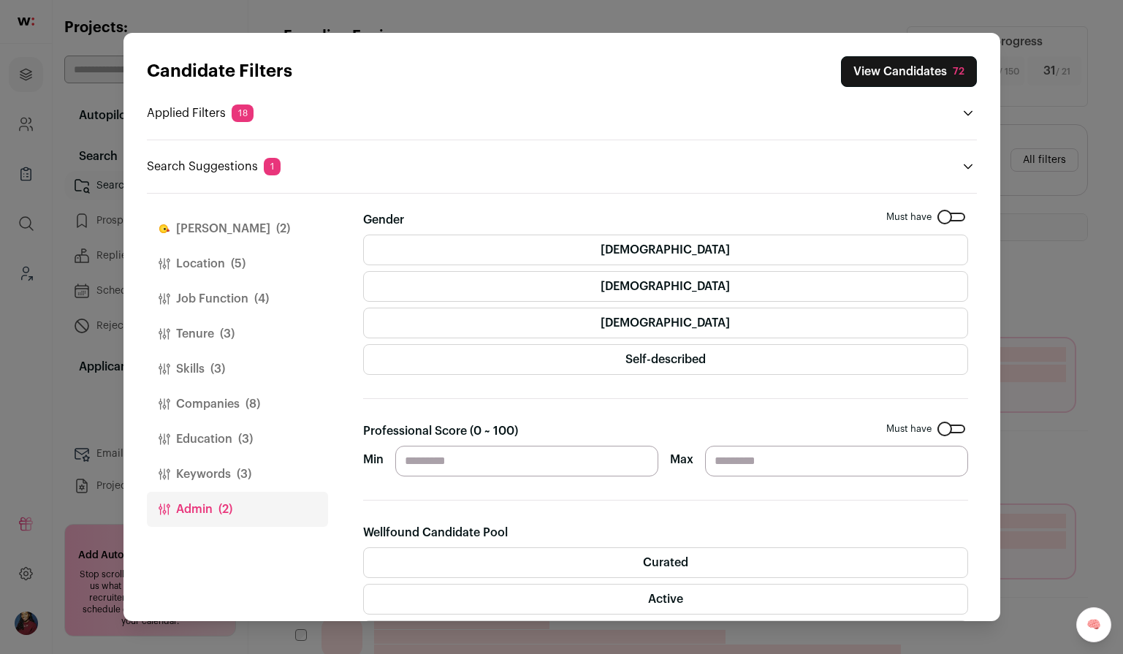
click at [884, 75] on button "View Candidates 72" at bounding box center [909, 71] width 136 height 31
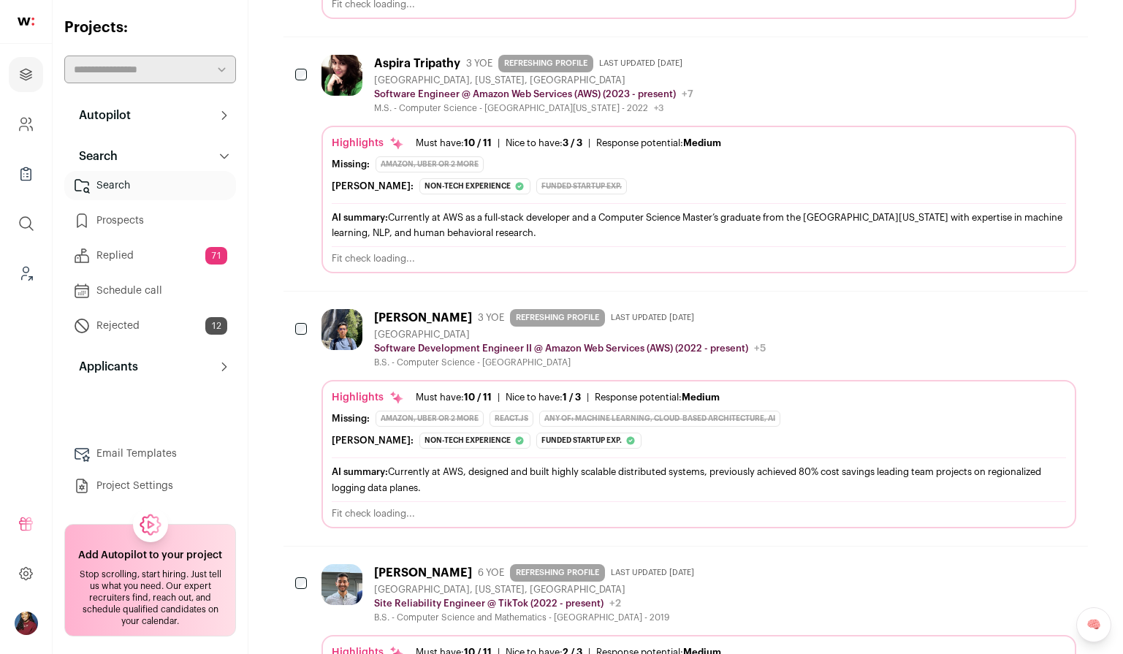
scroll to position [3858, 0]
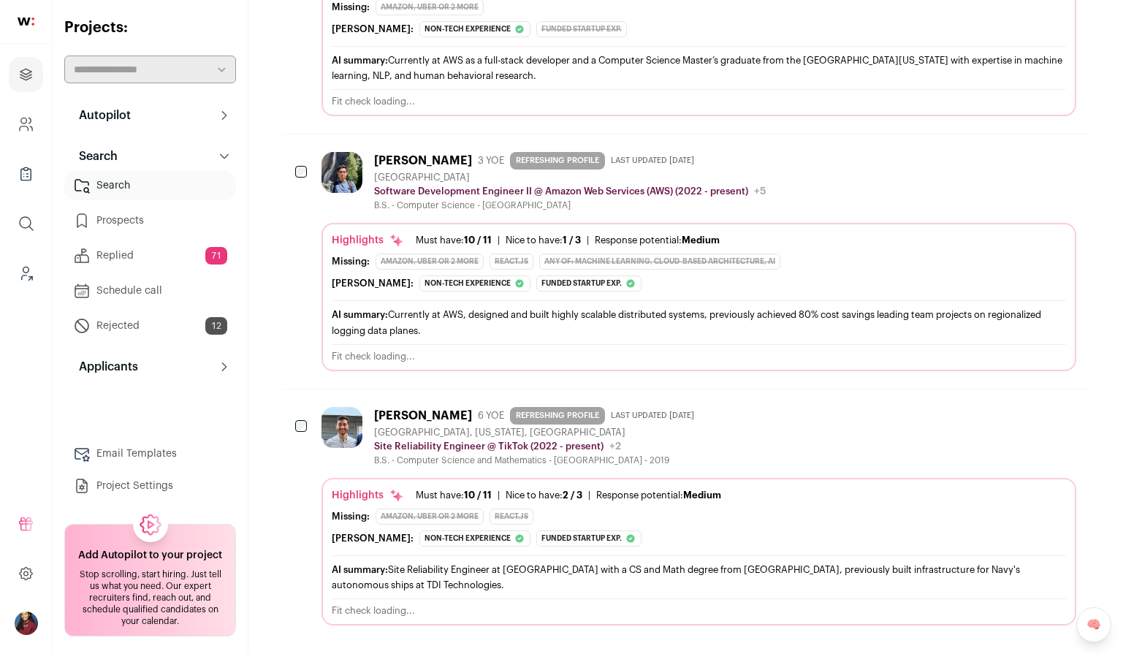
click at [348, 408] on img at bounding box center [341, 427] width 41 height 41
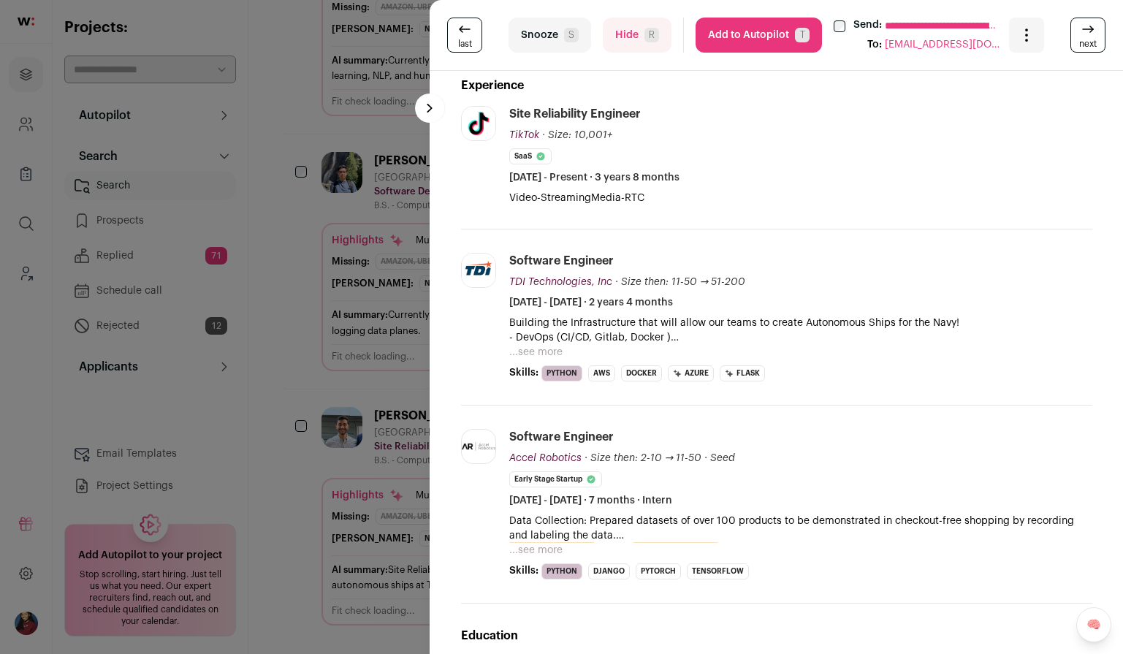
scroll to position [0, 0]
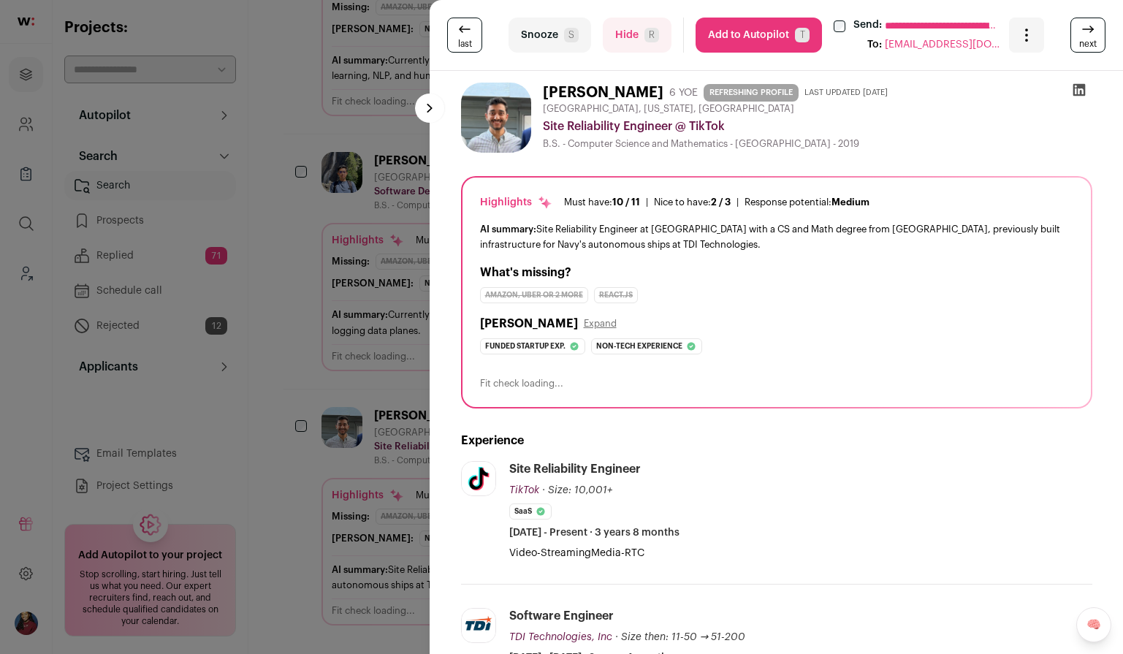
click at [375, 362] on div "**********" at bounding box center [561, 327] width 1123 height 654
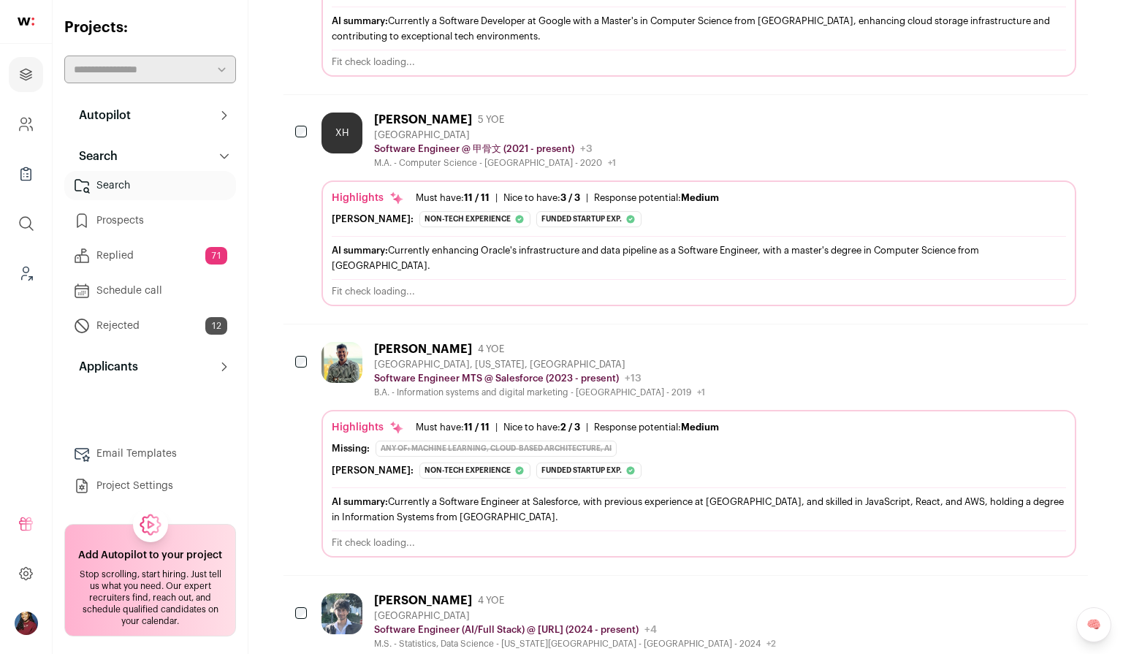
scroll to position [2272, 0]
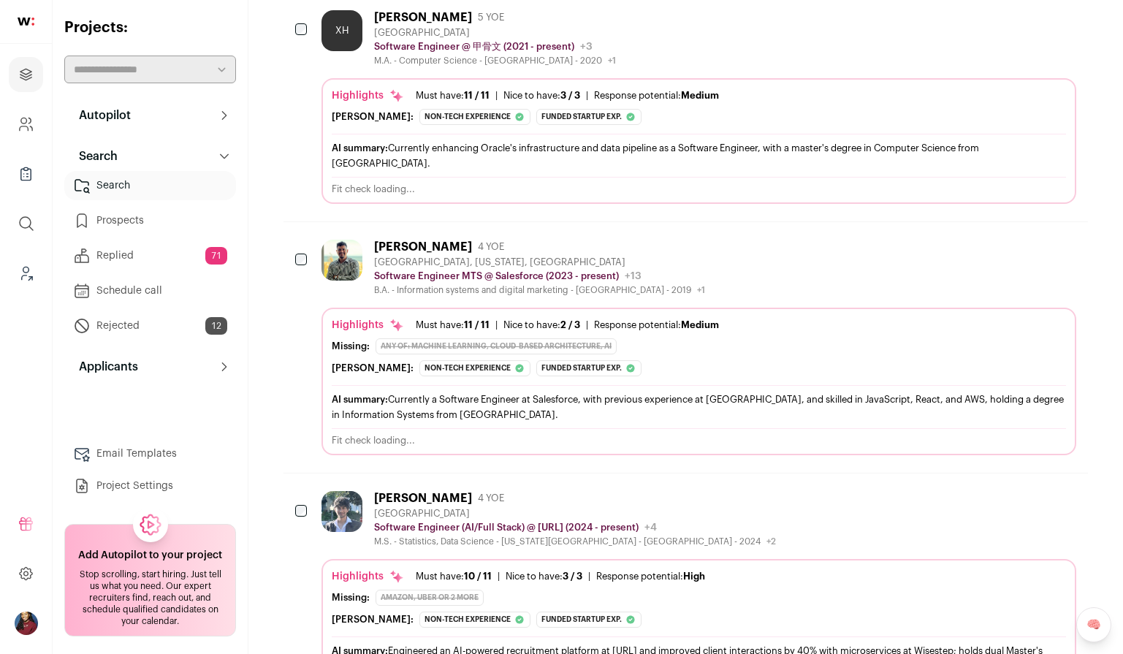
click at [457, 611] on div "Non-tech experience" at bounding box center [474, 619] width 111 height 16
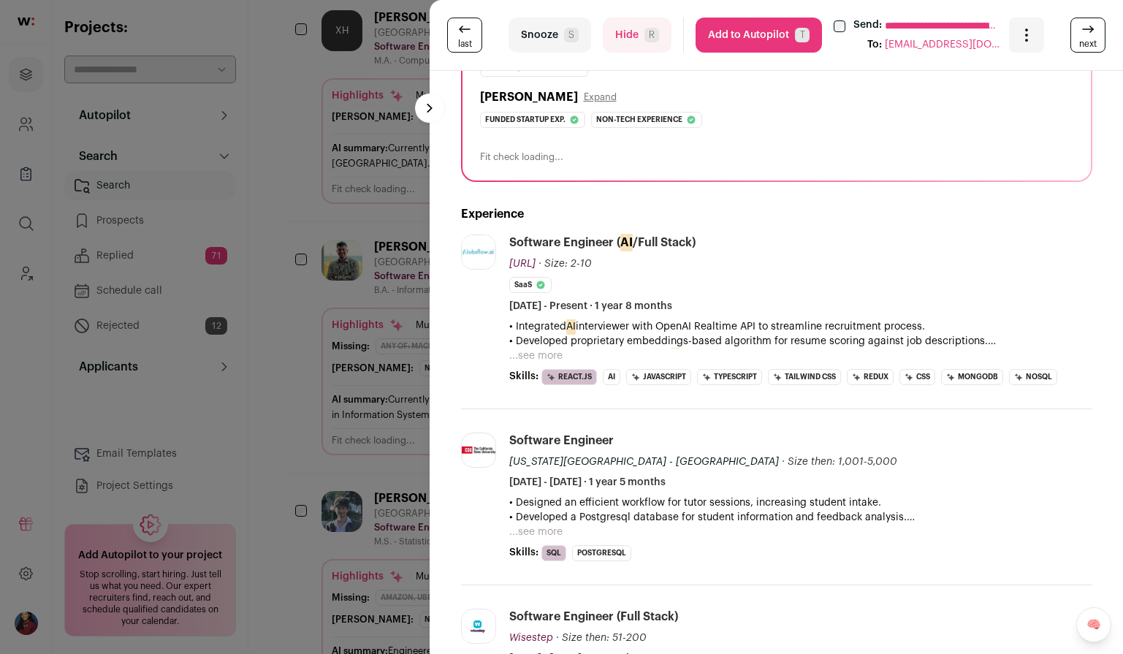
scroll to position [228, 0]
click at [400, 381] on div "**********" at bounding box center [561, 327] width 1123 height 654
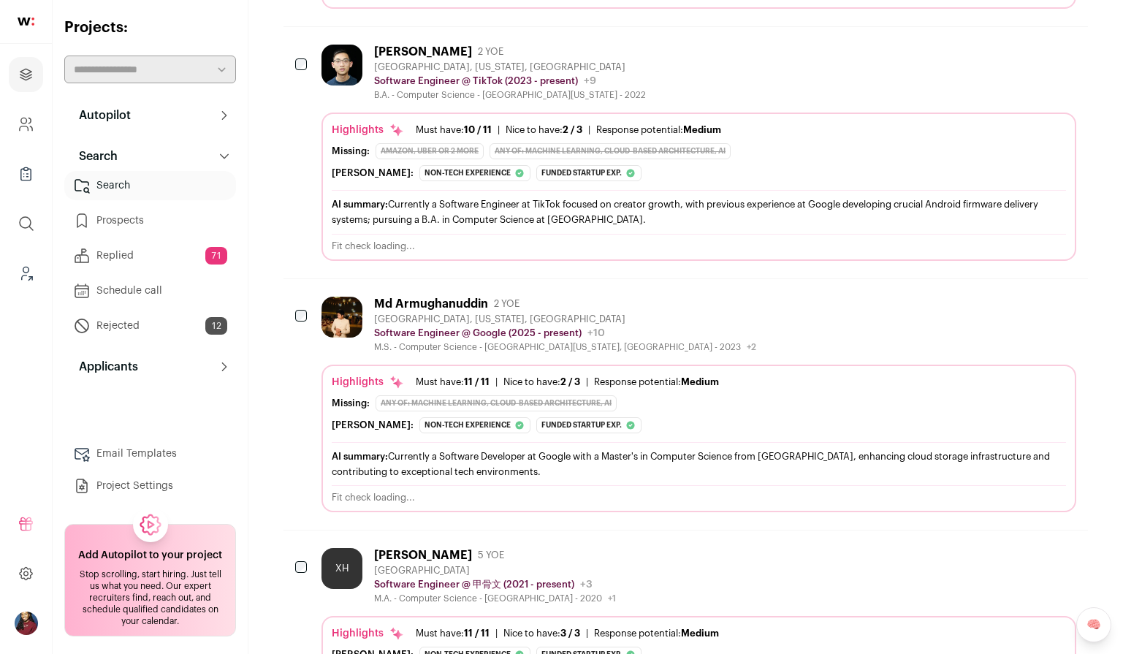
scroll to position [1733, 0]
click at [479, 372] on div "Highlights Must have: 11 / 11 How many must haves have been fulfilled? | [GEOGR…" at bounding box center [698, 439] width 754 height 148
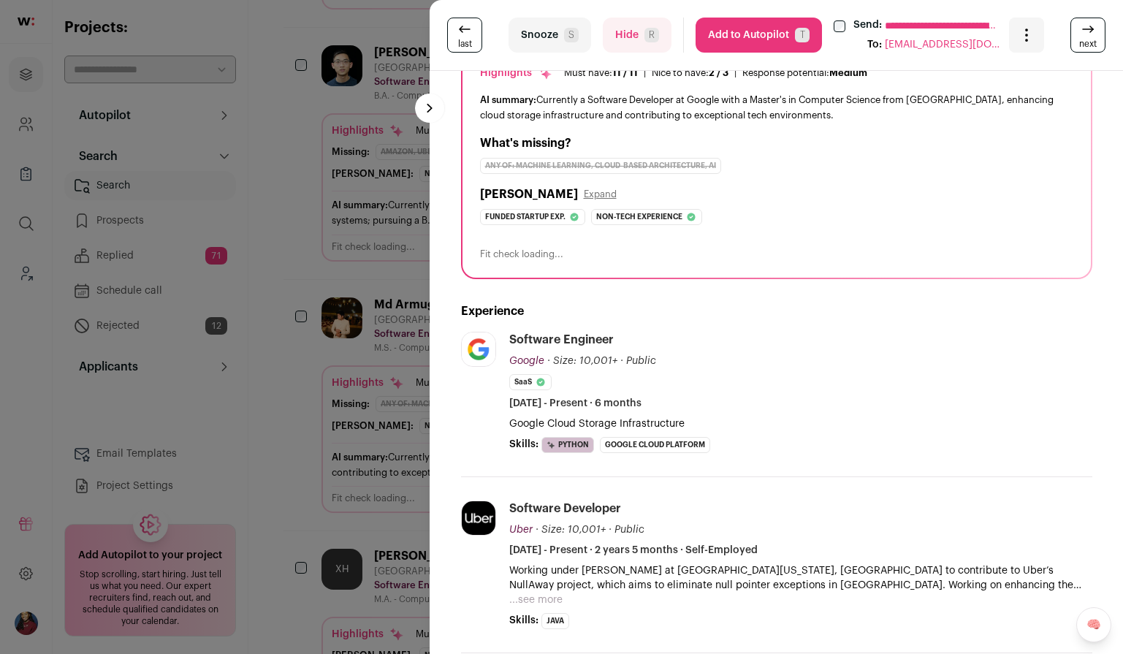
scroll to position [215, 0]
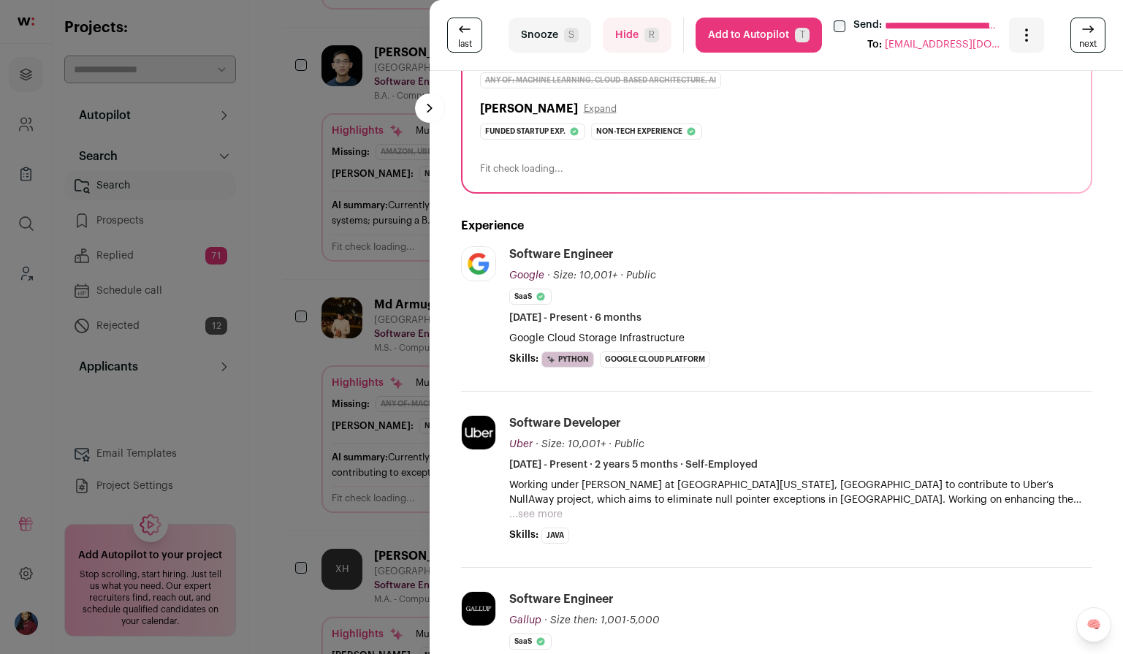
click at [299, 400] on div "**********" at bounding box center [561, 327] width 1123 height 654
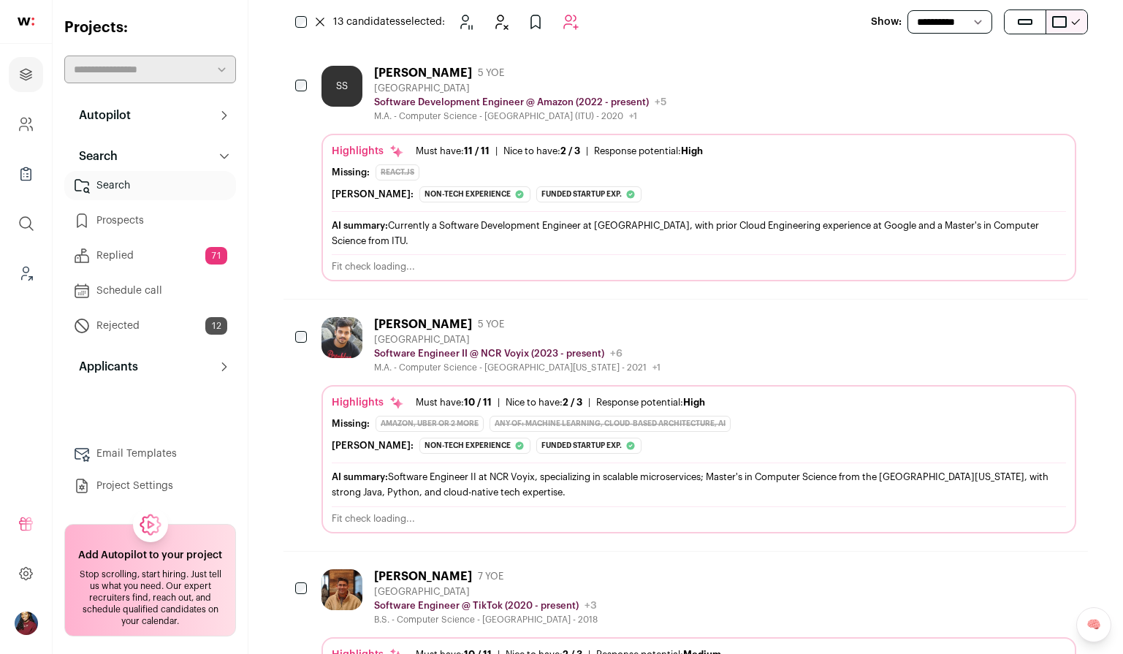
scroll to position [256, 0]
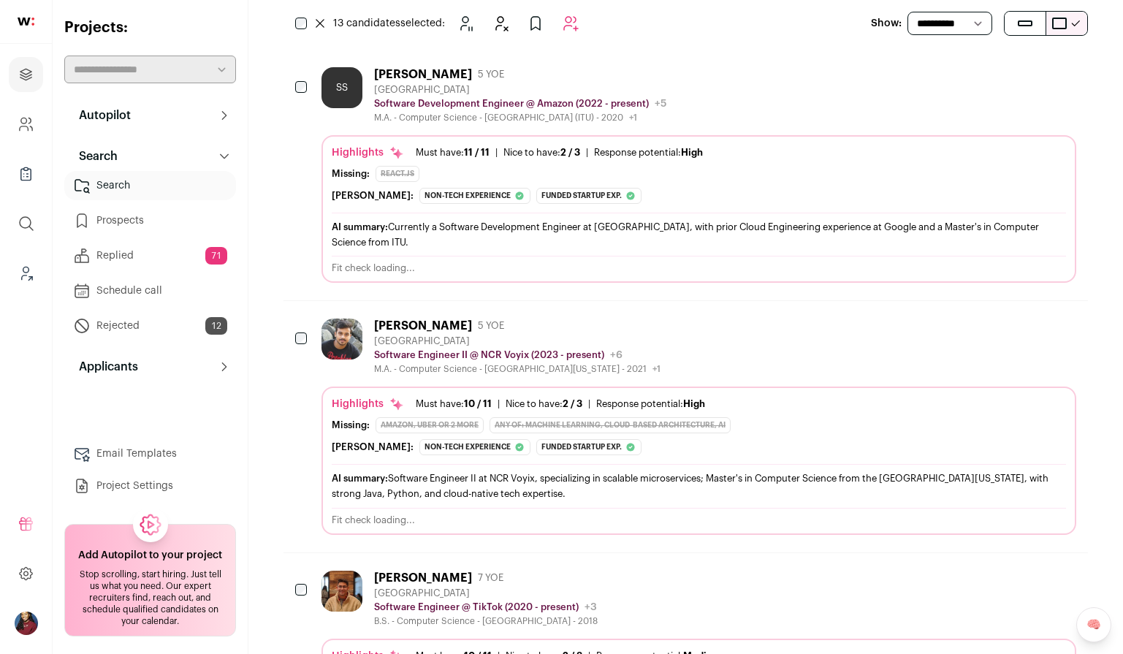
click at [419, 416] on div "Highlights Must have: 10 / 11 How many must haves have been fulfilled? | [GEOGR…" at bounding box center [699, 426] width 734 height 58
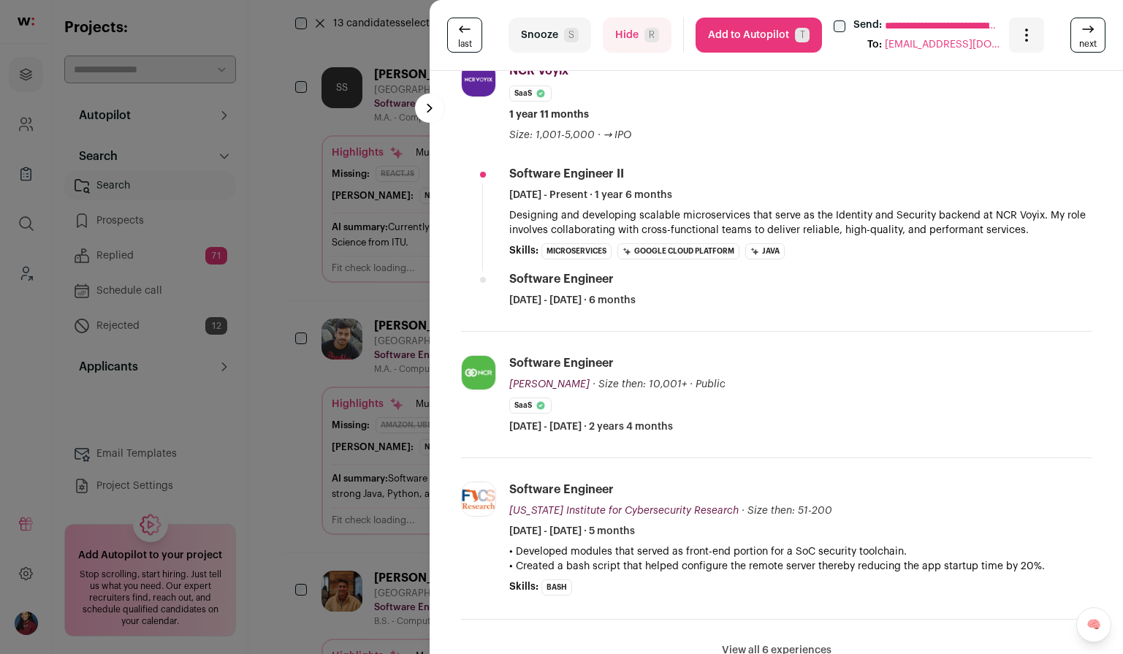
scroll to position [0, 0]
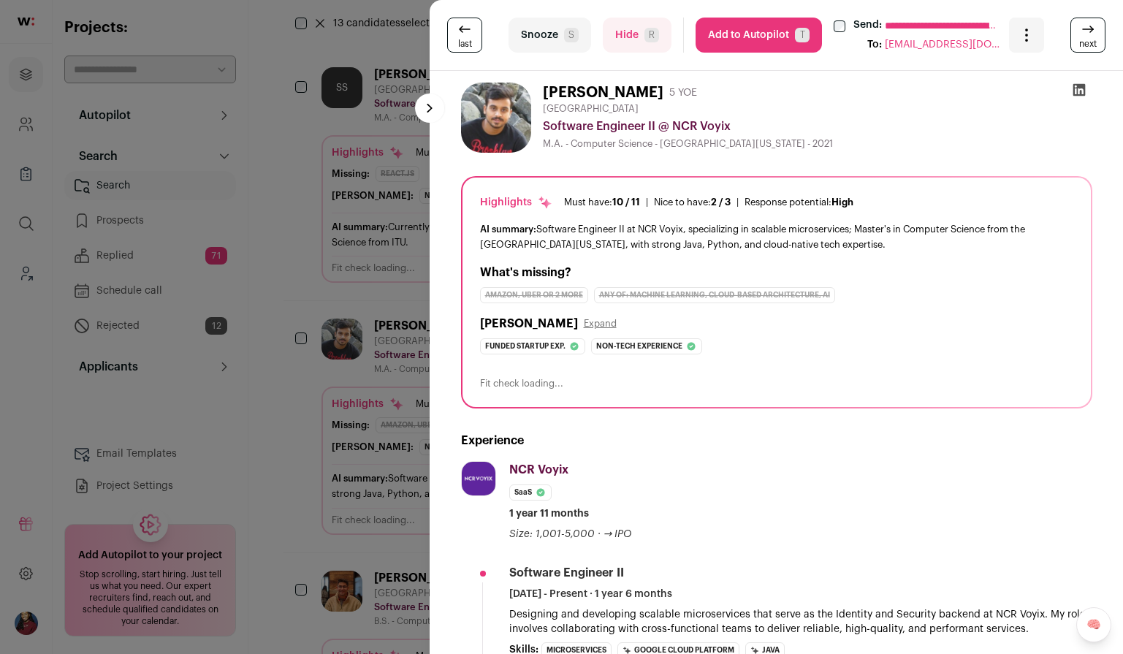
click at [361, 400] on div "**********" at bounding box center [561, 327] width 1123 height 654
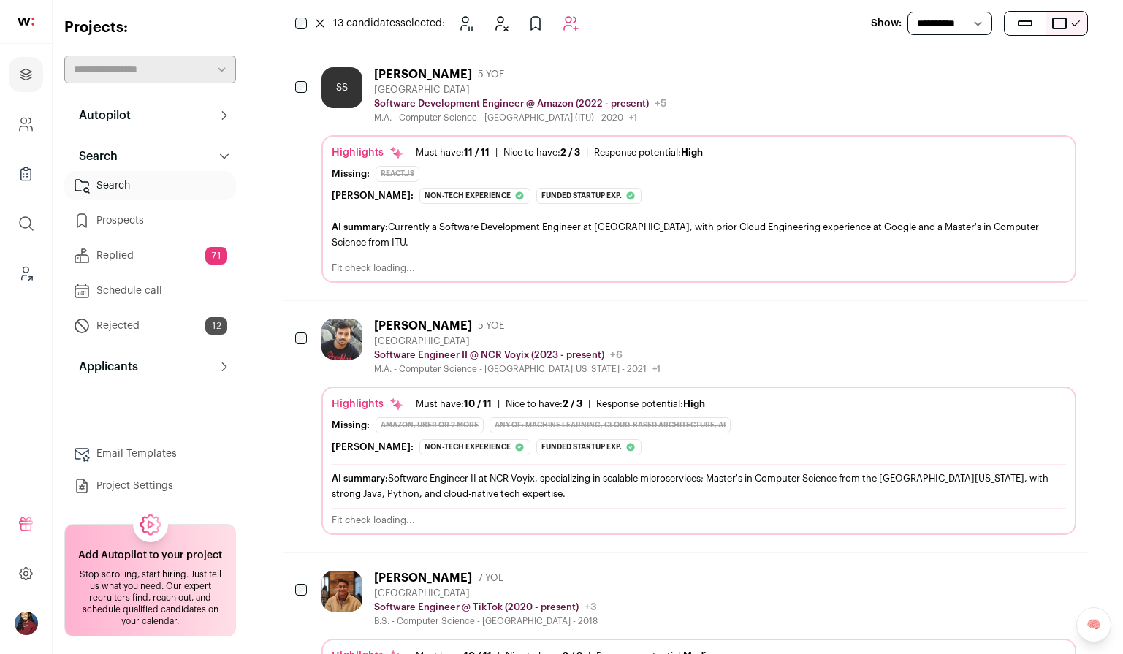
click at [431, 389] on div "Highlights Must have: 10 / 11 How many must haves have been fulfilled? | [GEOGR…" at bounding box center [698, 460] width 754 height 148
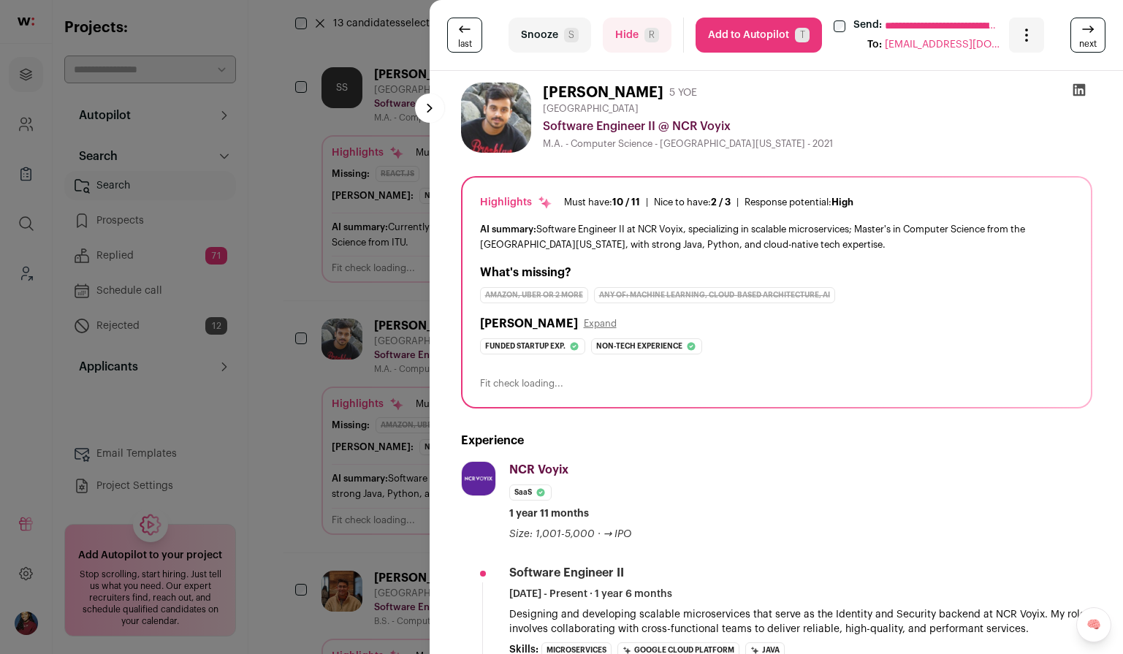
click at [359, 344] on div "**********" at bounding box center [561, 327] width 1123 height 654
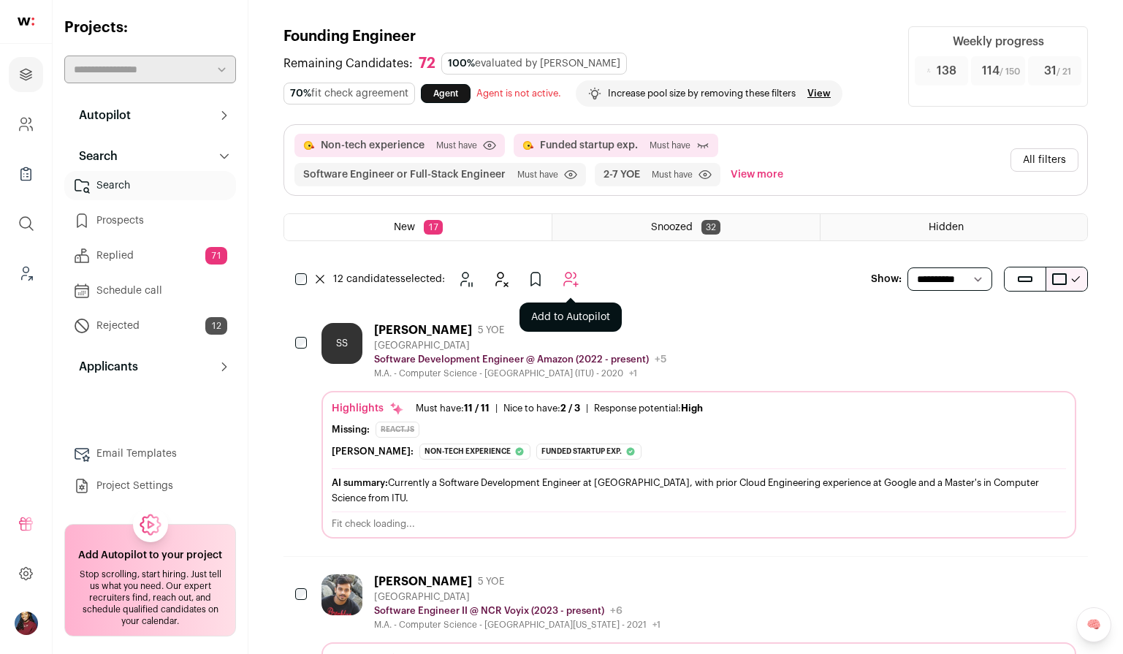
click at [579, 278] on button "Add to Autopilot" at bounding box center [570, 278] width 29 height 29
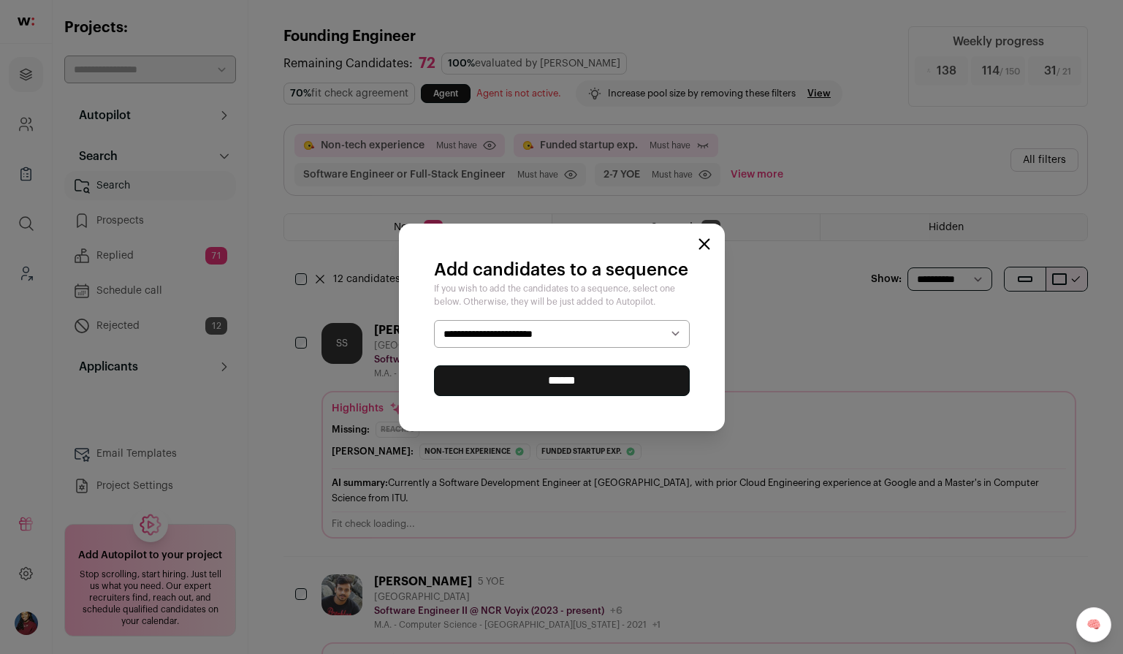
select select "*****"
click at [572, 385] on input "******" at bounding box center [562, 380] width 256 height 31
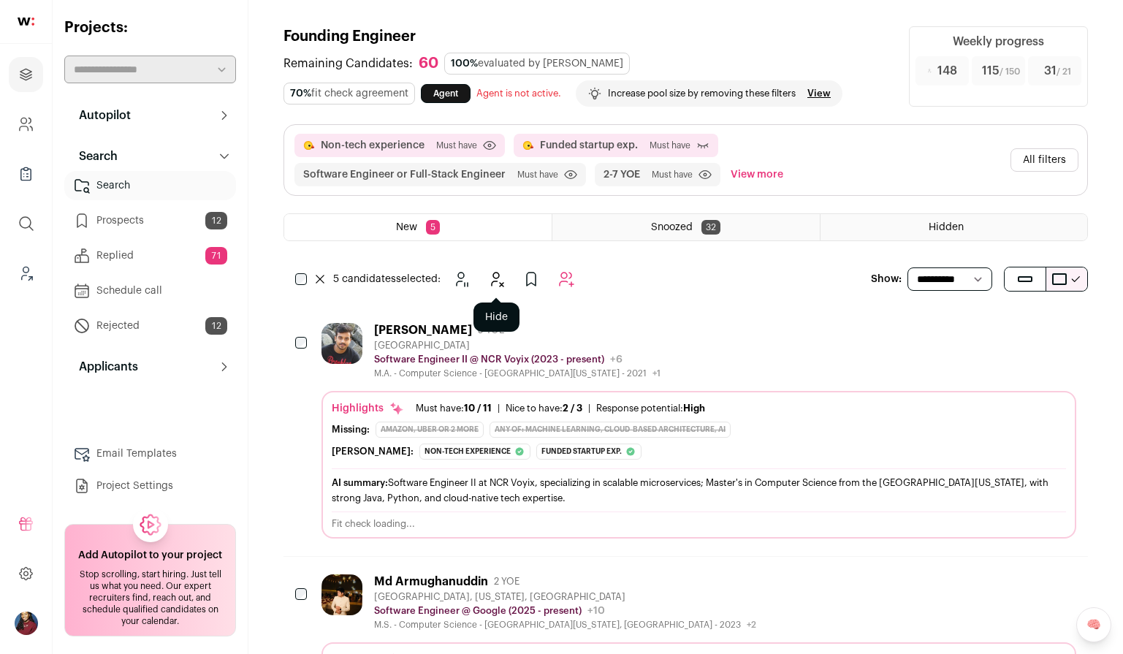
click at [502, 276] on icon "Hide" at bounding box center [496, 279] width 18 height 18
